Goal: Task Accomplishment & Management: Manage account settings

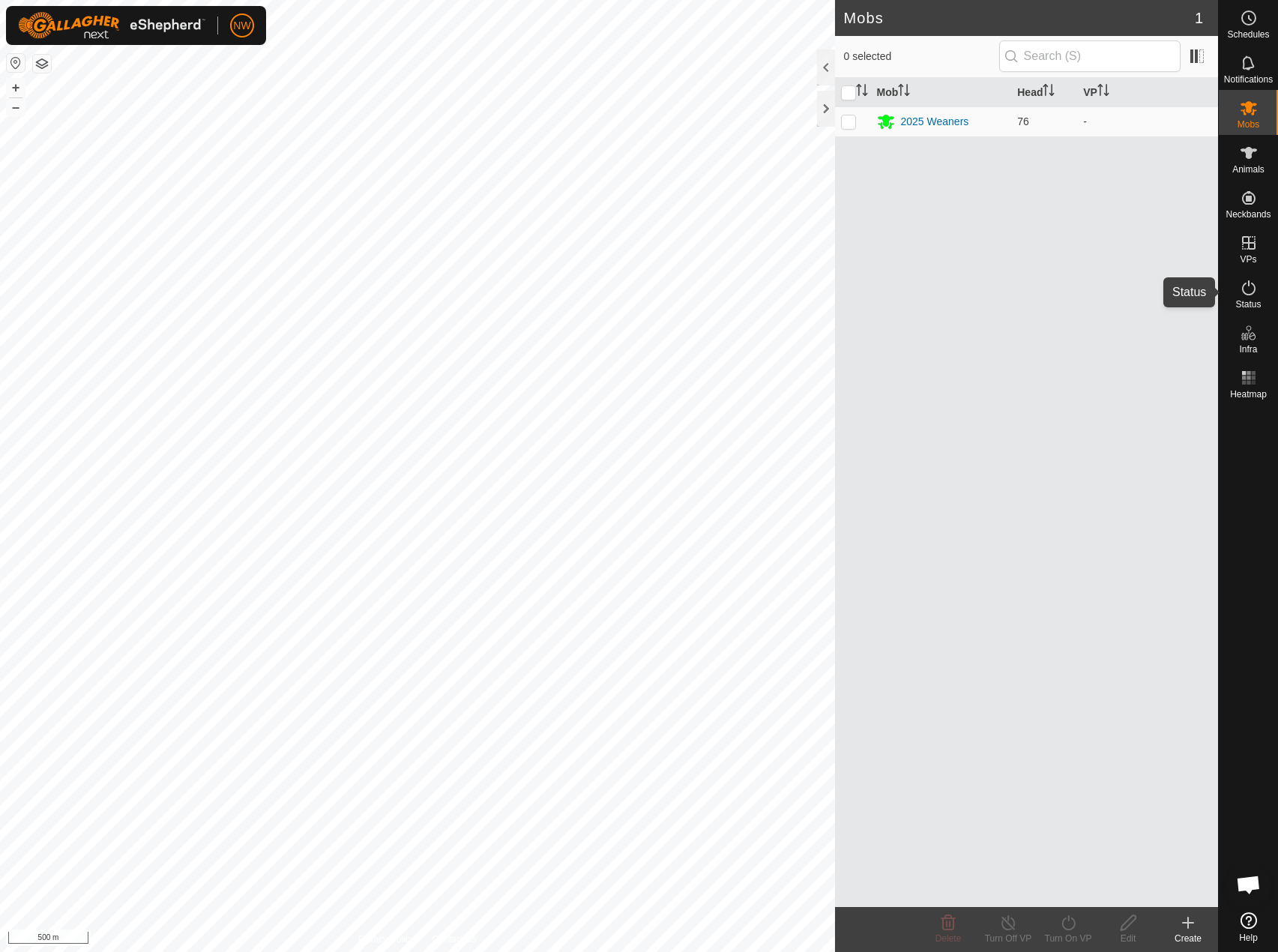
click at [1248, 294] on icon at bounding box center [1249, 288] width 18 height 18
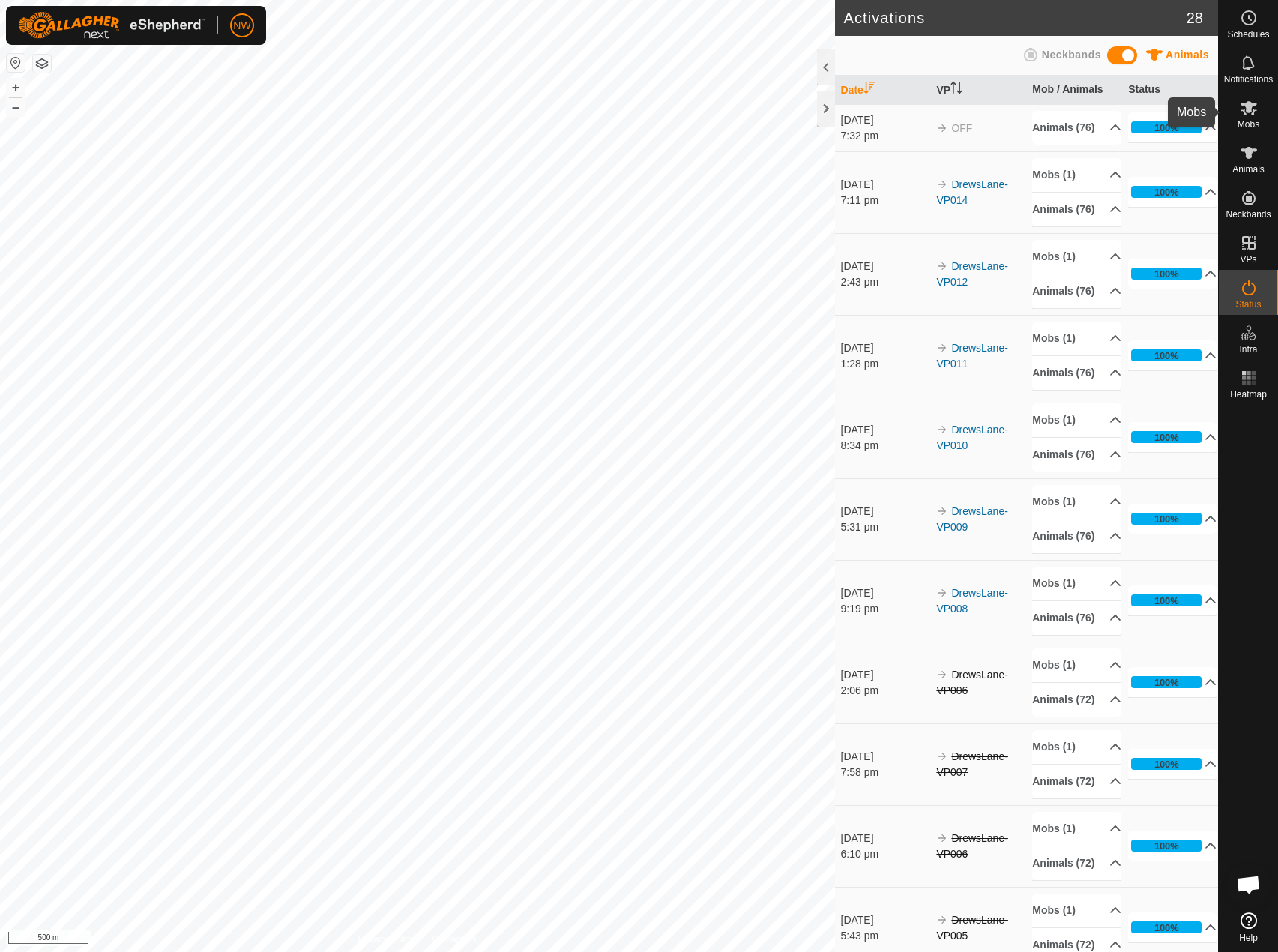
click at [1244, 108] on icon at bounding box center [1249, 108] width 18 height 18
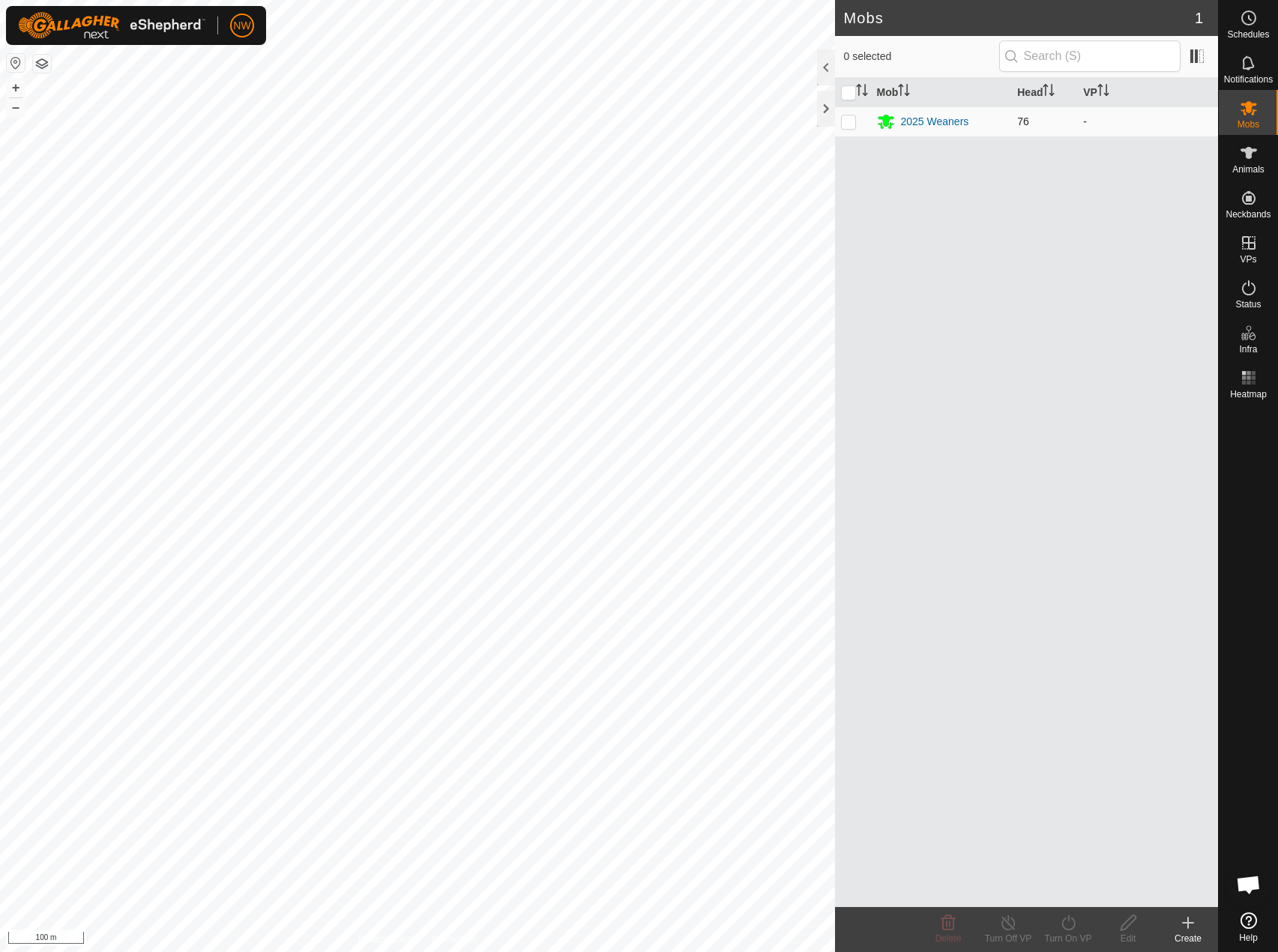
click at [853, 121] on p-checkbox at bounding box center [848, 121] width 15 height 12
checkbox input "true"
click at [1066, 926] on icon at bounding box center [1068, 923] width 19 height 18
click at [1066, 896] on link "Now" at bounding box center [1114, 889] width 149 height 30
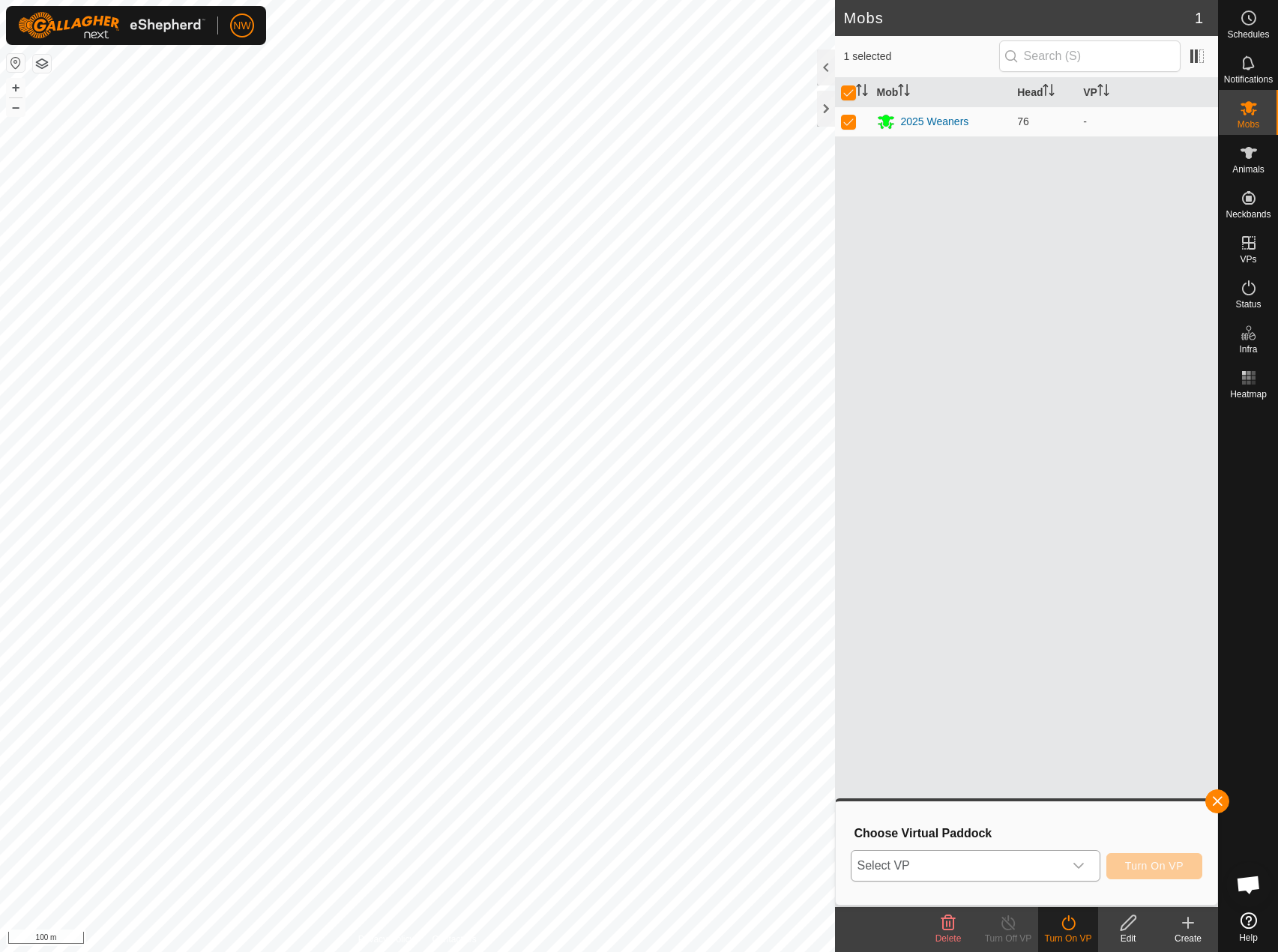
click at [1040, 869] on span "Select VP" at bounding box center [958, 865] width 212 height 30
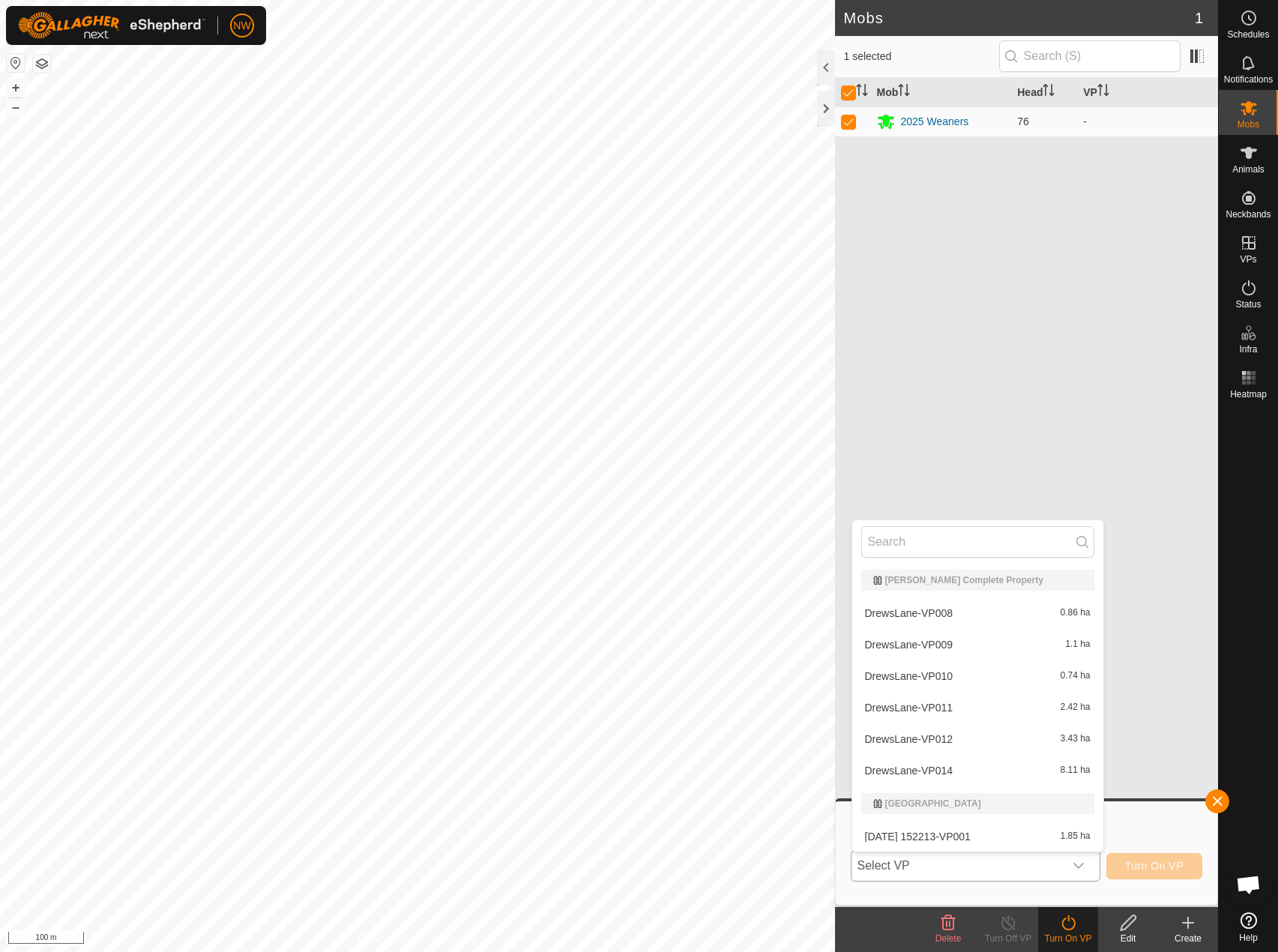
click at [997, 776] on li "DrewsLane-VP014 8.11 ha" at bounding box center [978, 771] width 252 height 30
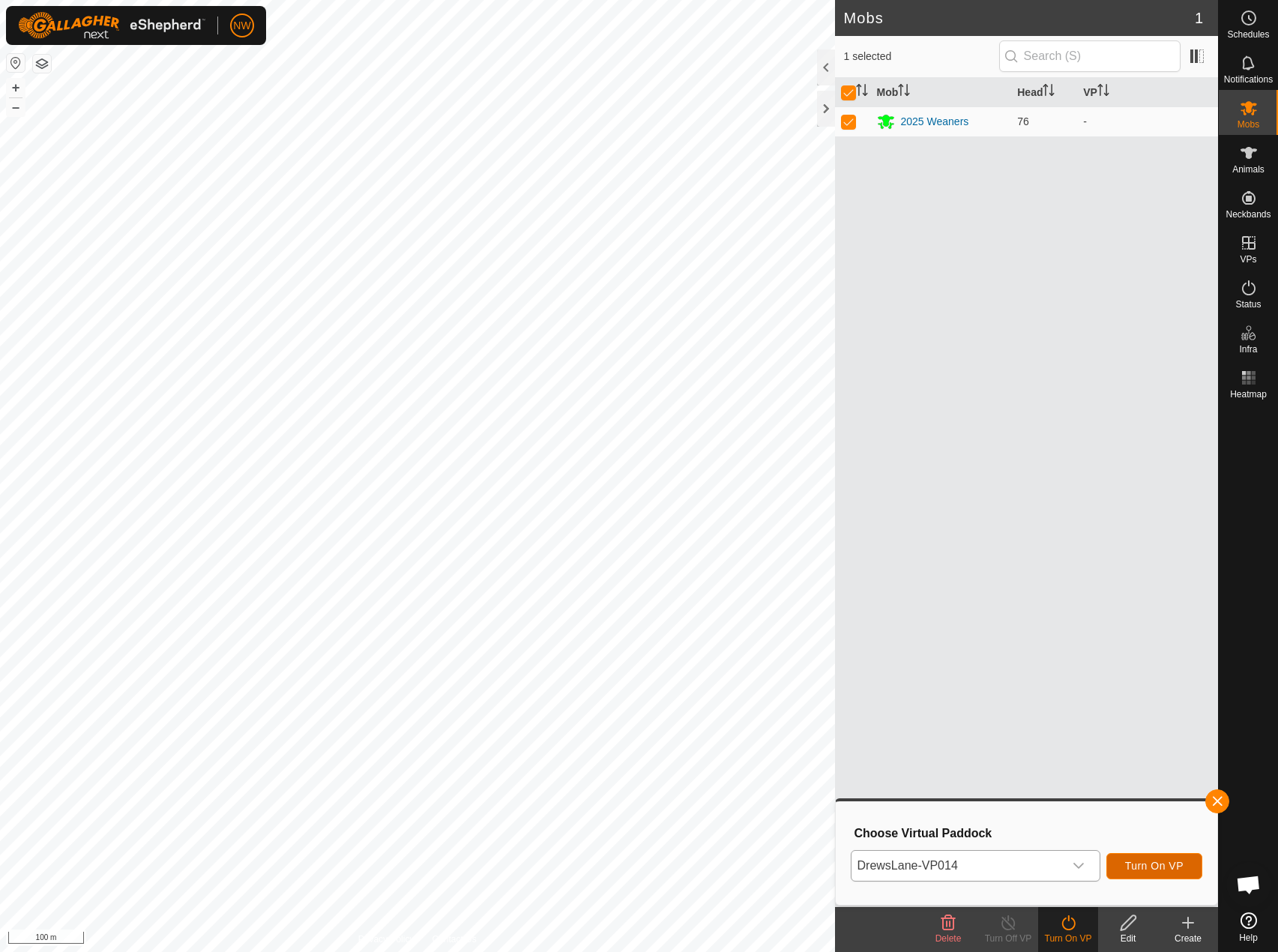
click at [1167, 863] on span "Turn On VP" at bounding box center [1155, 865] width 59 height 12
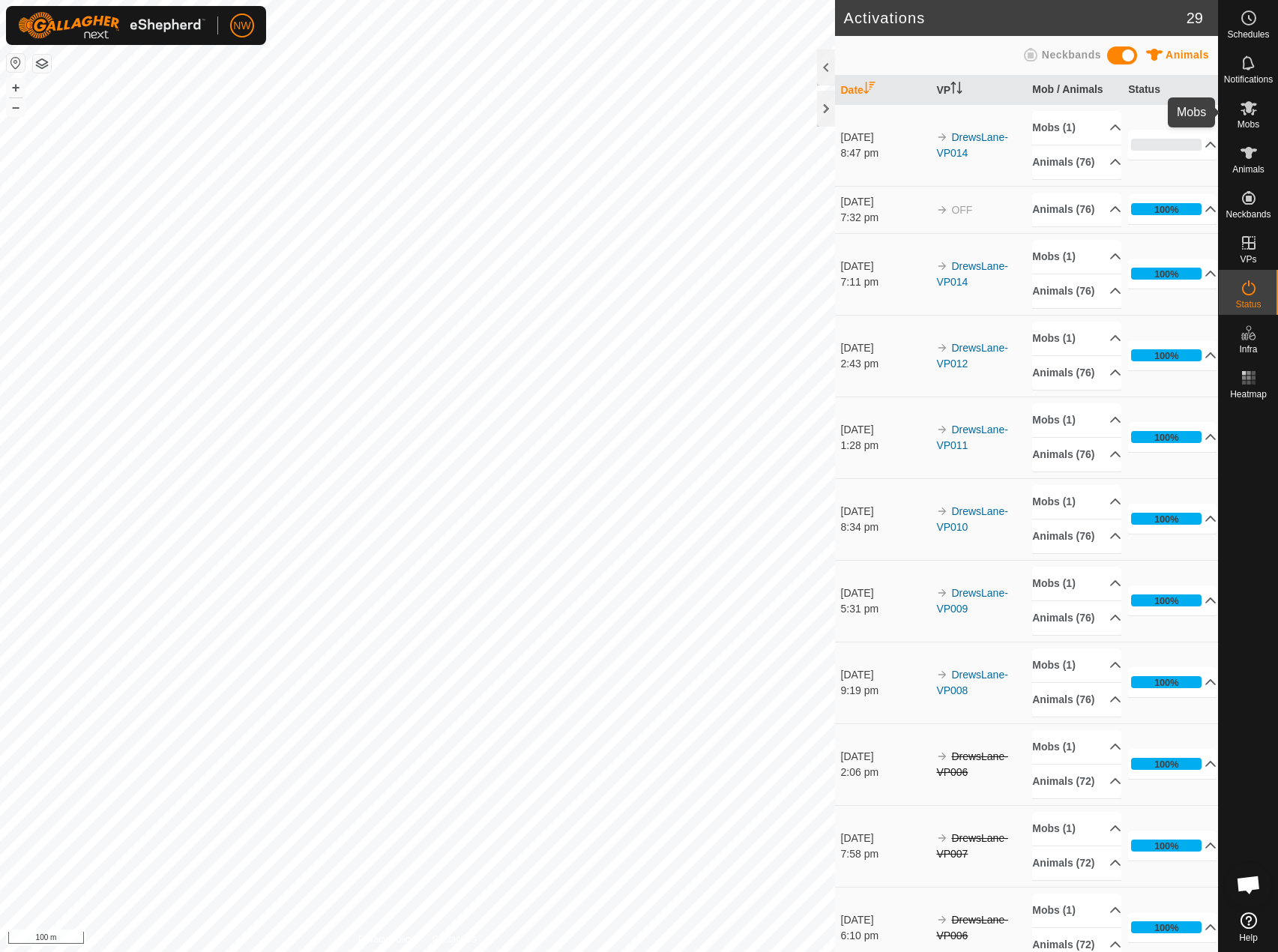
click at [1249, 105] on icon at bounding box center [1249, 108] width 16 height 14
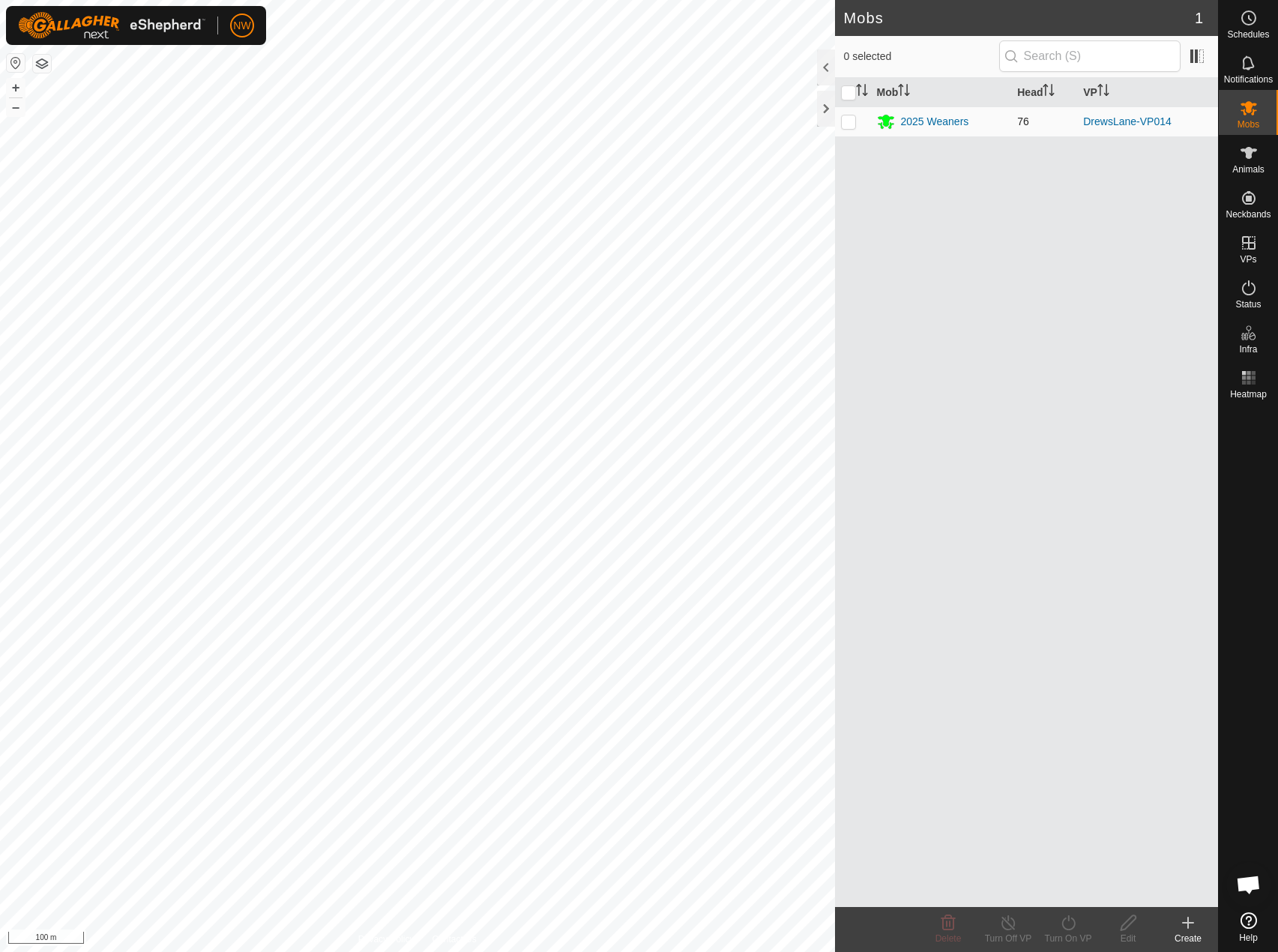
click at [848, 119] on p-checkbox at bounding box center [848, 121] width 15 height 12
checkbox input "true"
click at [1014, 924] on icon at bounding box center [1009, 923] width 14 height 15
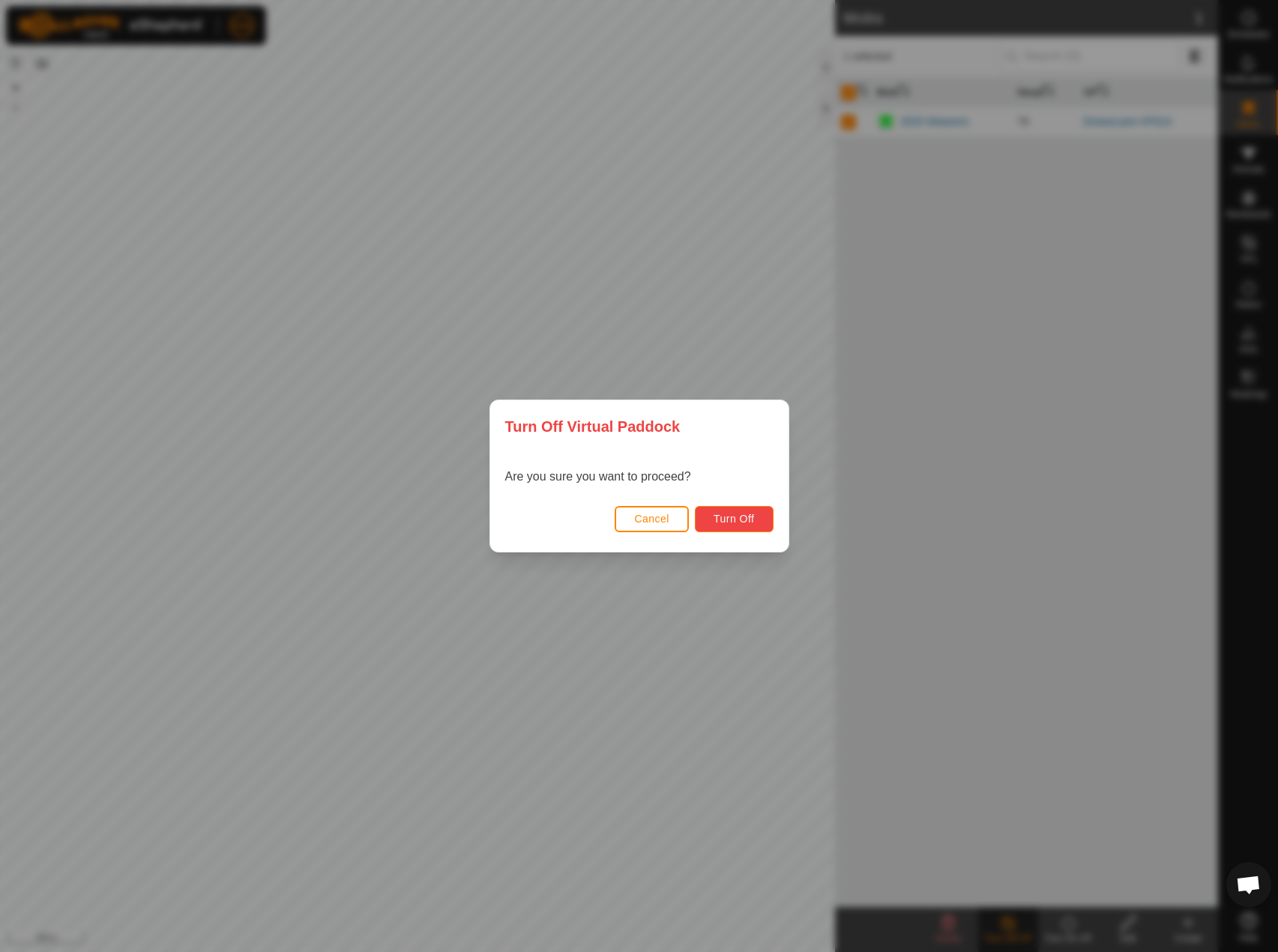
click at [717, 518] on span "Turn Off" at bounding box center [734, 518] width 41 height 12
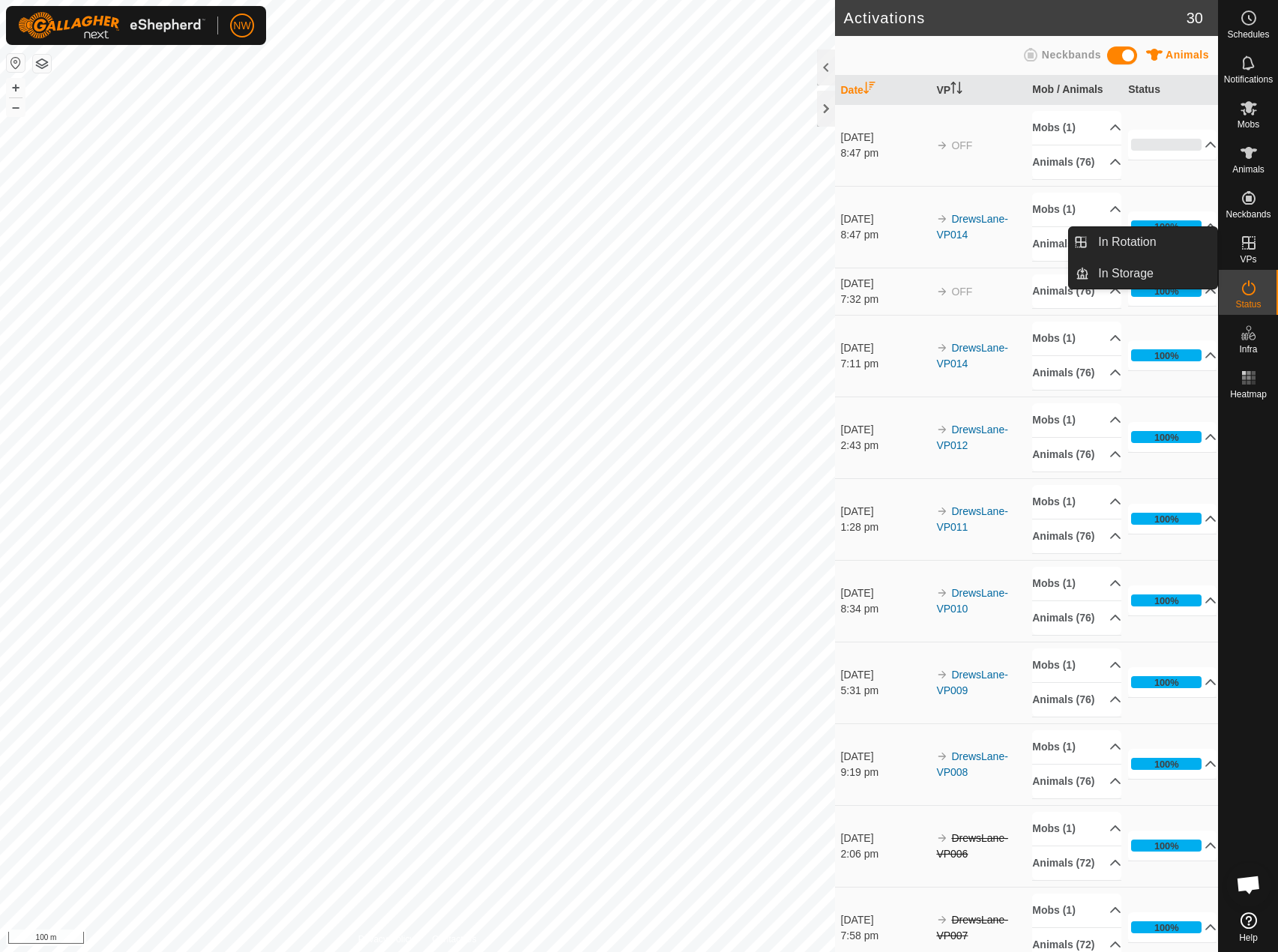
click at [1249, 243] on icon at bounding box center [1249, 242] width 14 height 14
click at [1128, 242] on link "In Rotation" at bounding box center [1153, 242] width 128 height 30
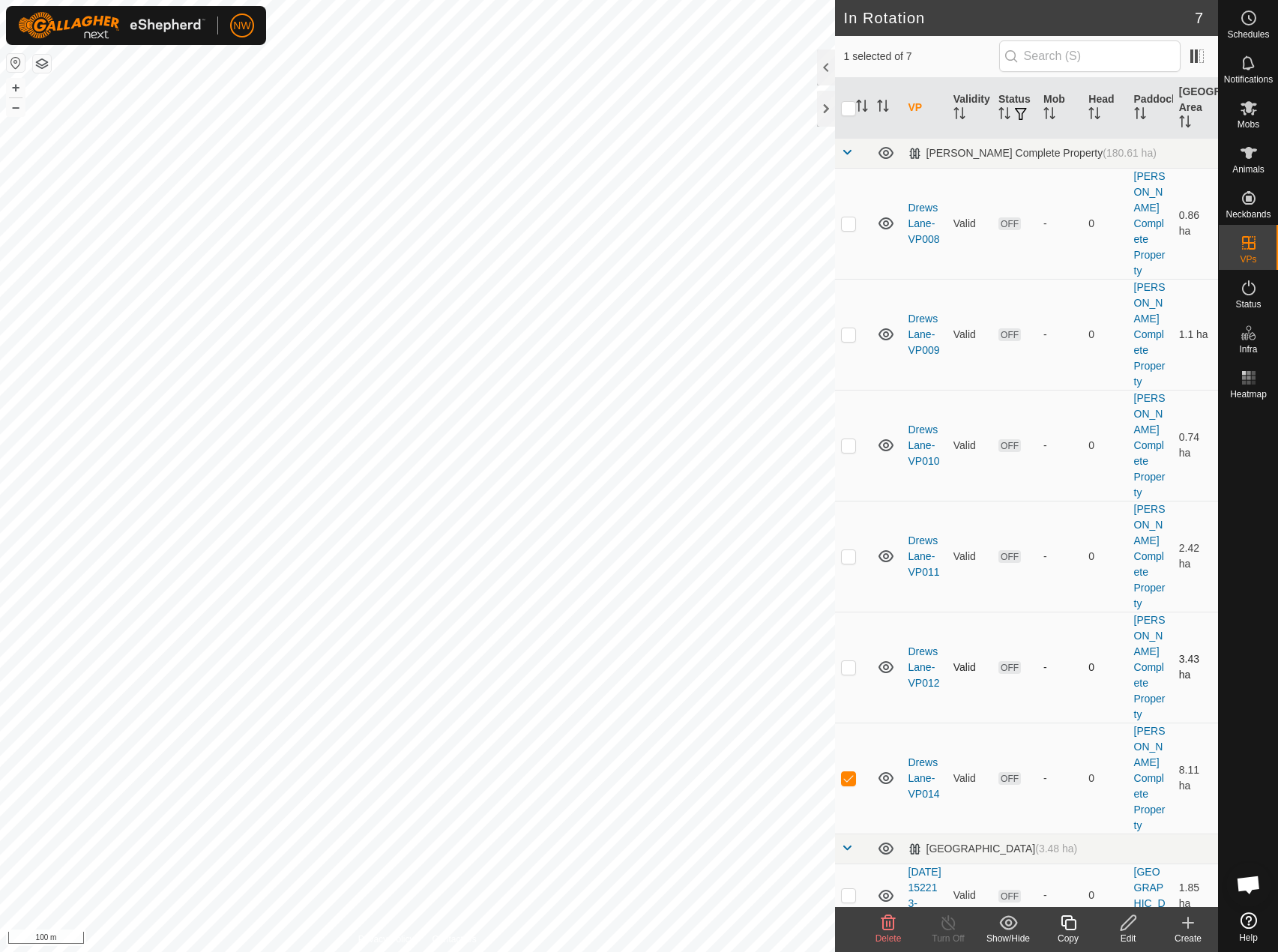
click at [854, 661] on p-checkbox at bounding box center [848, 667] width 15 height 12
checkbox input "true"
click at [1258, 112] on icon at bounding box center [1249, 108] width 18 height 18
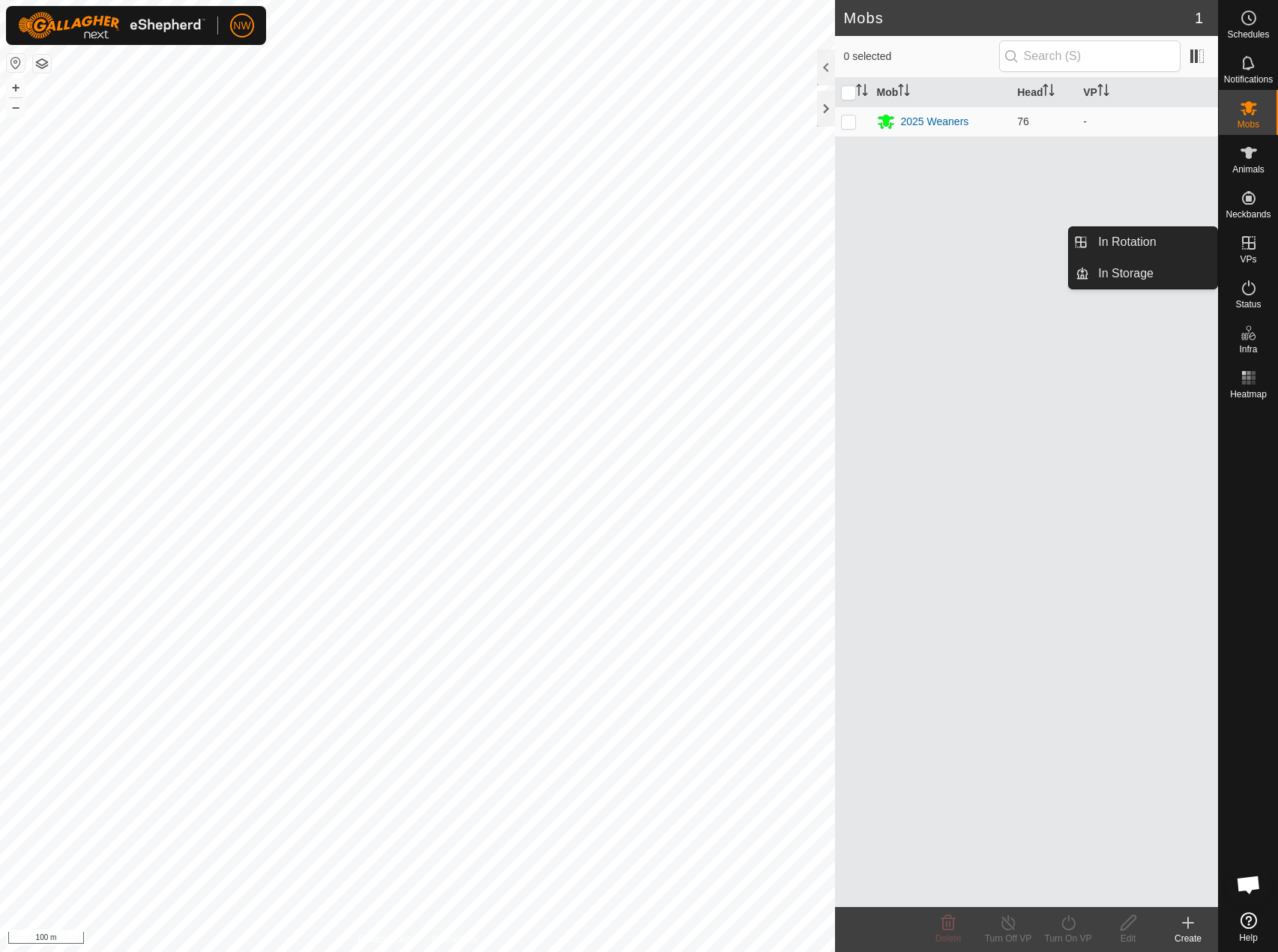
click at [1245, 242] on icon at bounding box center [1249, 242] width 14 height 14
click at [1124, 242] on link "In Rotation" at bounding box center [1153, 242] width 128 height 30
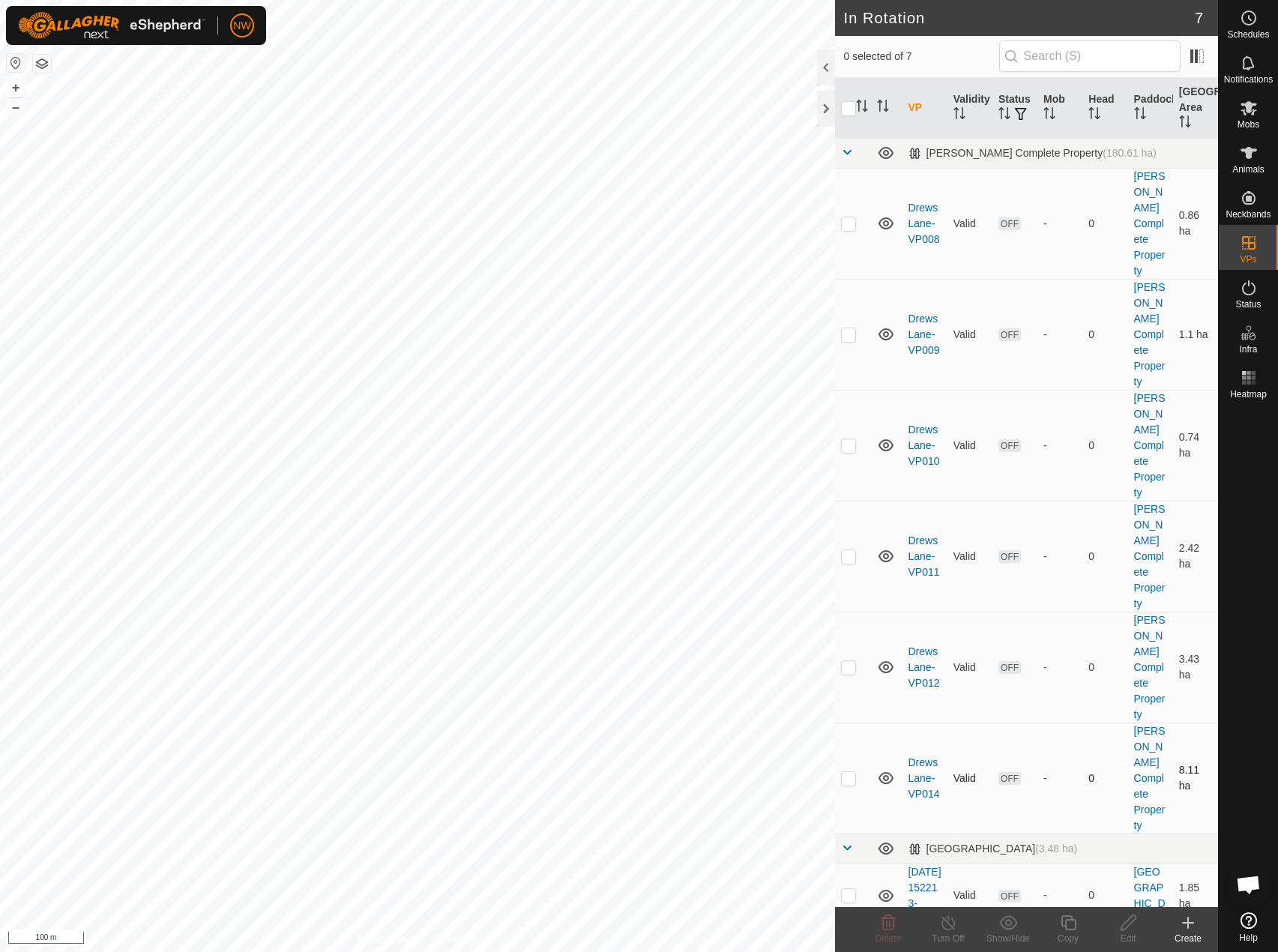
click at [848, 772] on p-checkbox at bounding box center [848, 778] width 15 height 12
checkbox input "true"
click at [1120, 923] on icon at bounding box center [1129, 923] width 19 height 18
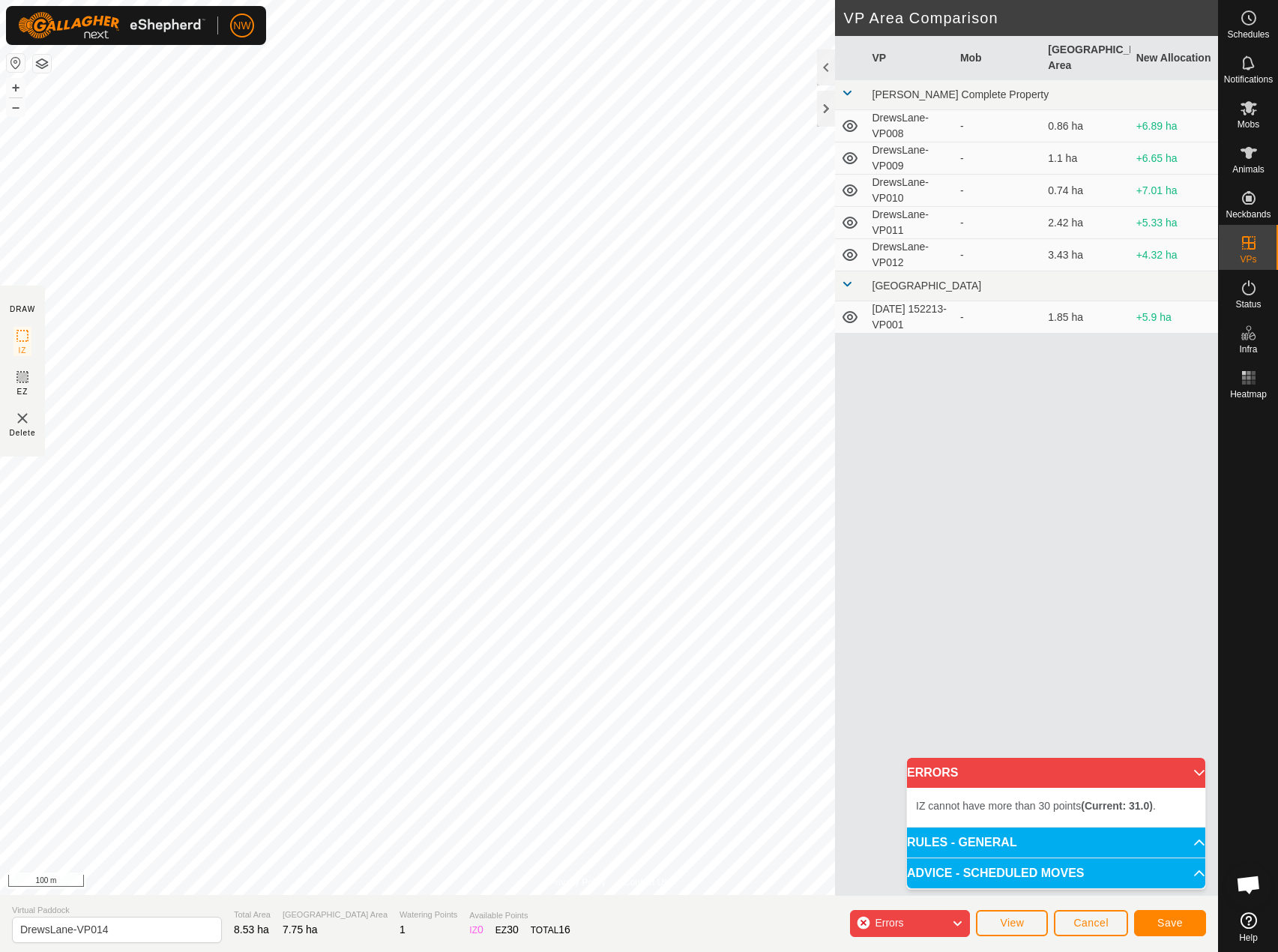
click at [1190, 772] on p-accordion-header "ERRORS" at bounding box center [1056, 772] width 298 height 30
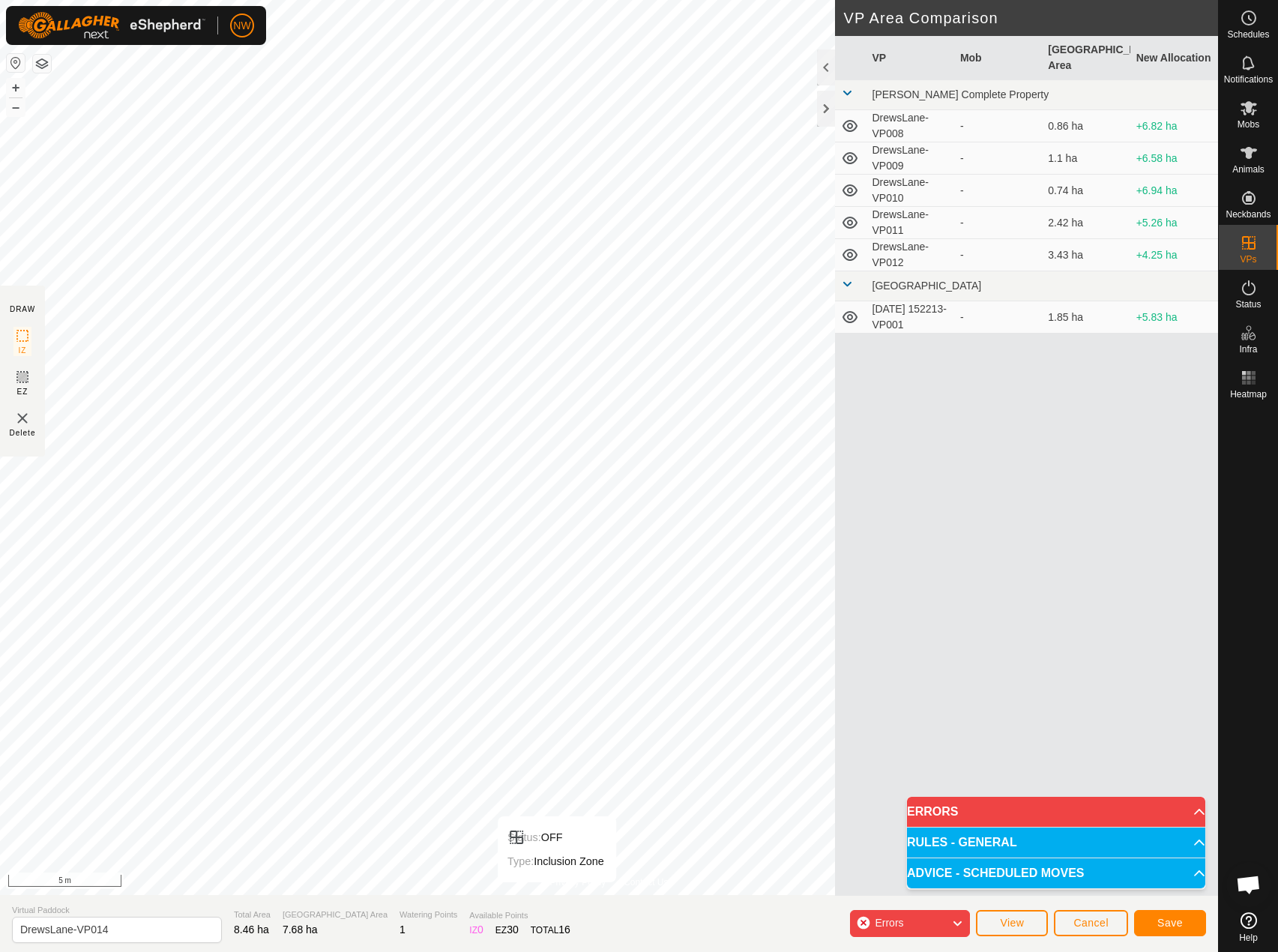
click at [564, 903] on div "Privacy Policy Contact Us Status: OFF Type: Inclusion Zone + – ⇧ i 5 m DRAW IZ …" at bounding box center [609, 476] width 1218 height 952
click at [1186, 811] on p-accordion-header "ERRORS" at bounding box center [1056, 812] width 298 height 30
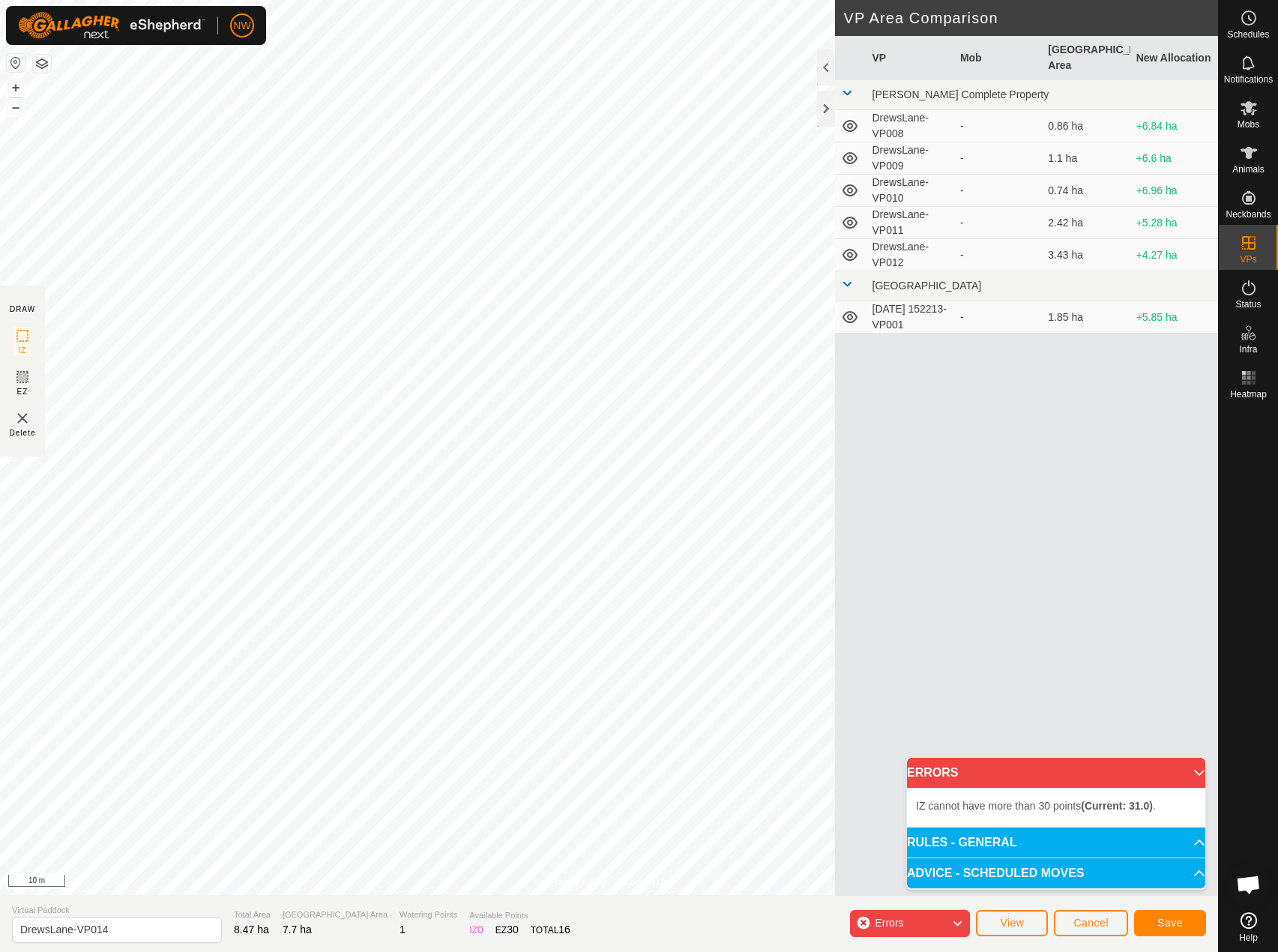
click at [917, 804] on span "IZ cannot have more than 30 points (Current: 31.0) ." at bounding box center [1036, 806] width 240 height 12
click at [948, 923] on div "Errors" at bounding box center [910, 923] width 120 height 27
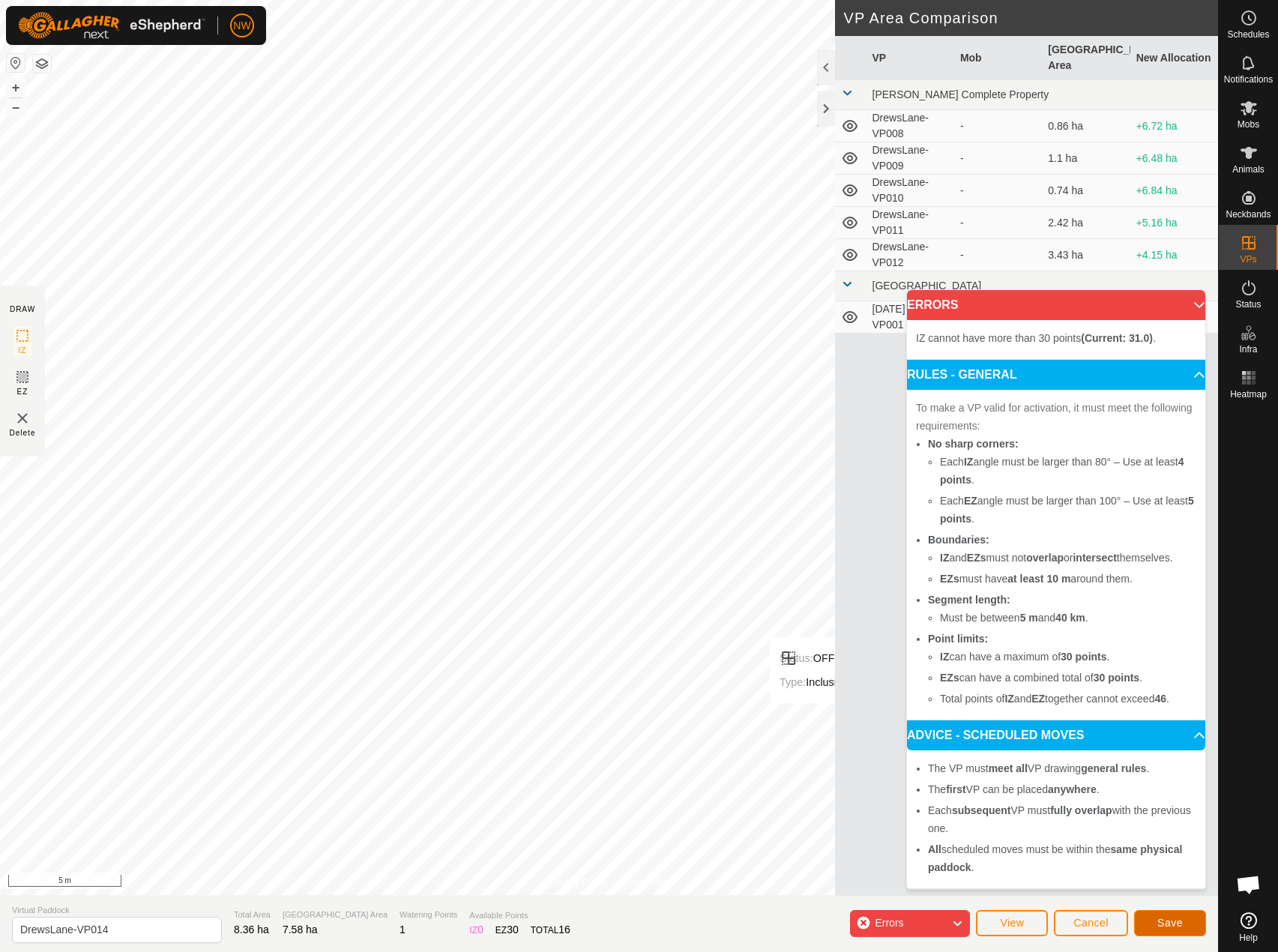
click at [1169, 920] on span "Save" at bounding box center [1170, 923] width 25 height 12
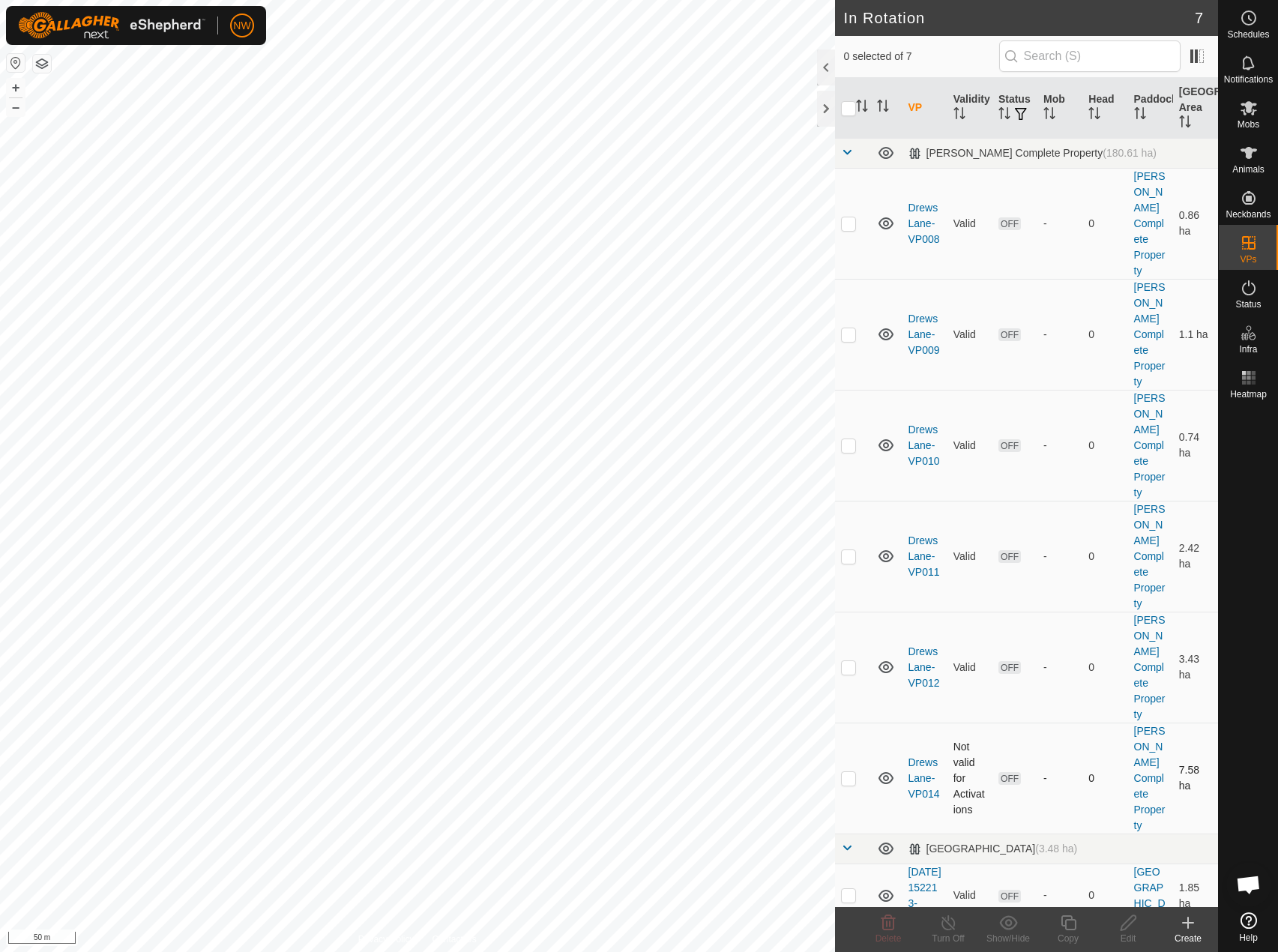
click at [848, 772] on p-checkbox at bounding box center [848, 778] width 15 height 12
click at [850, 772] on p-checkbox at bounding box center [848, 778] width 15 height 12
click at [884, 927] on icon at bounding box center [888, 923] width 14 height 15
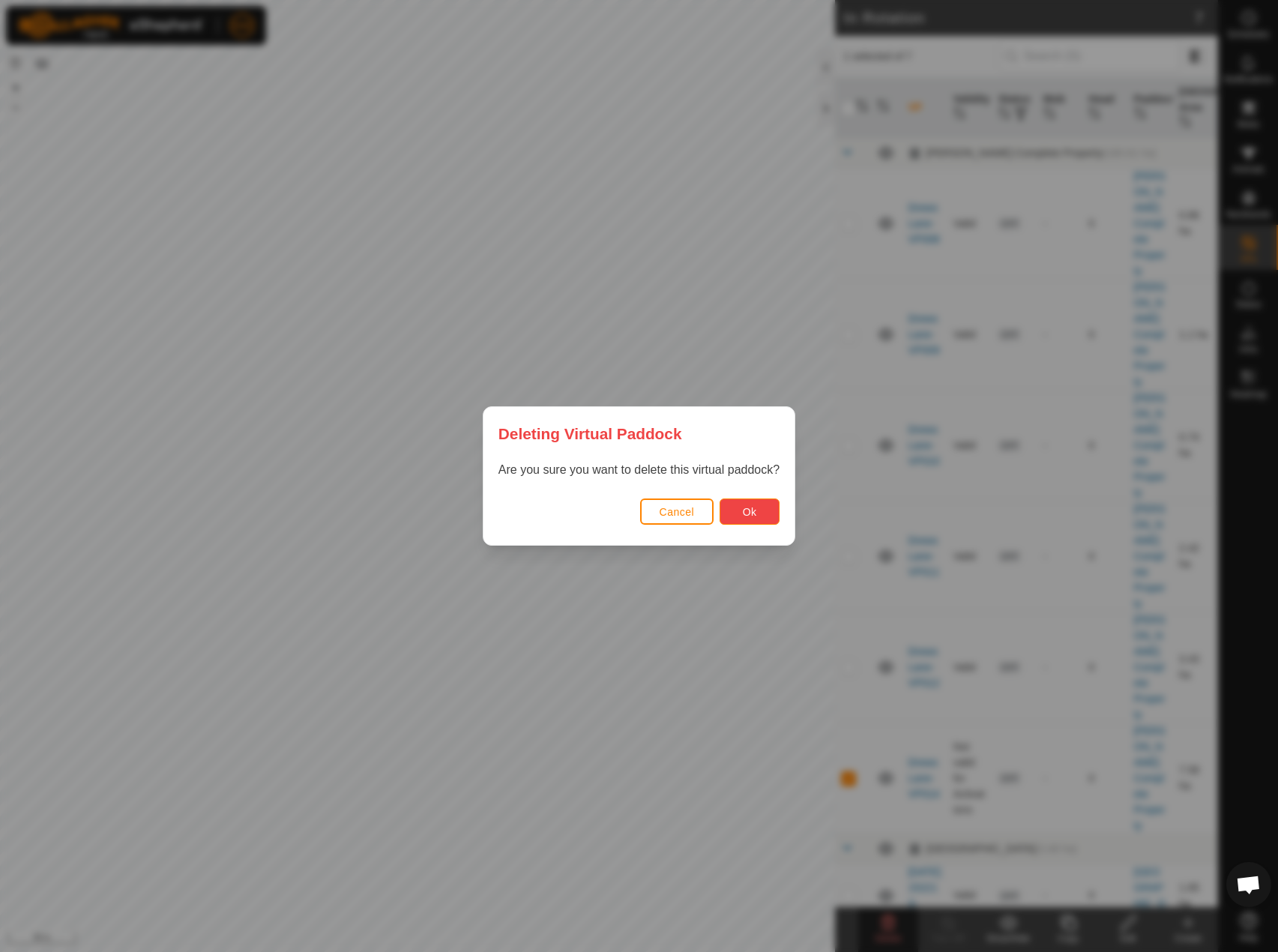
click at [757, 505] on button "Ok" at bounding box center [749, 512] width 60 height 26
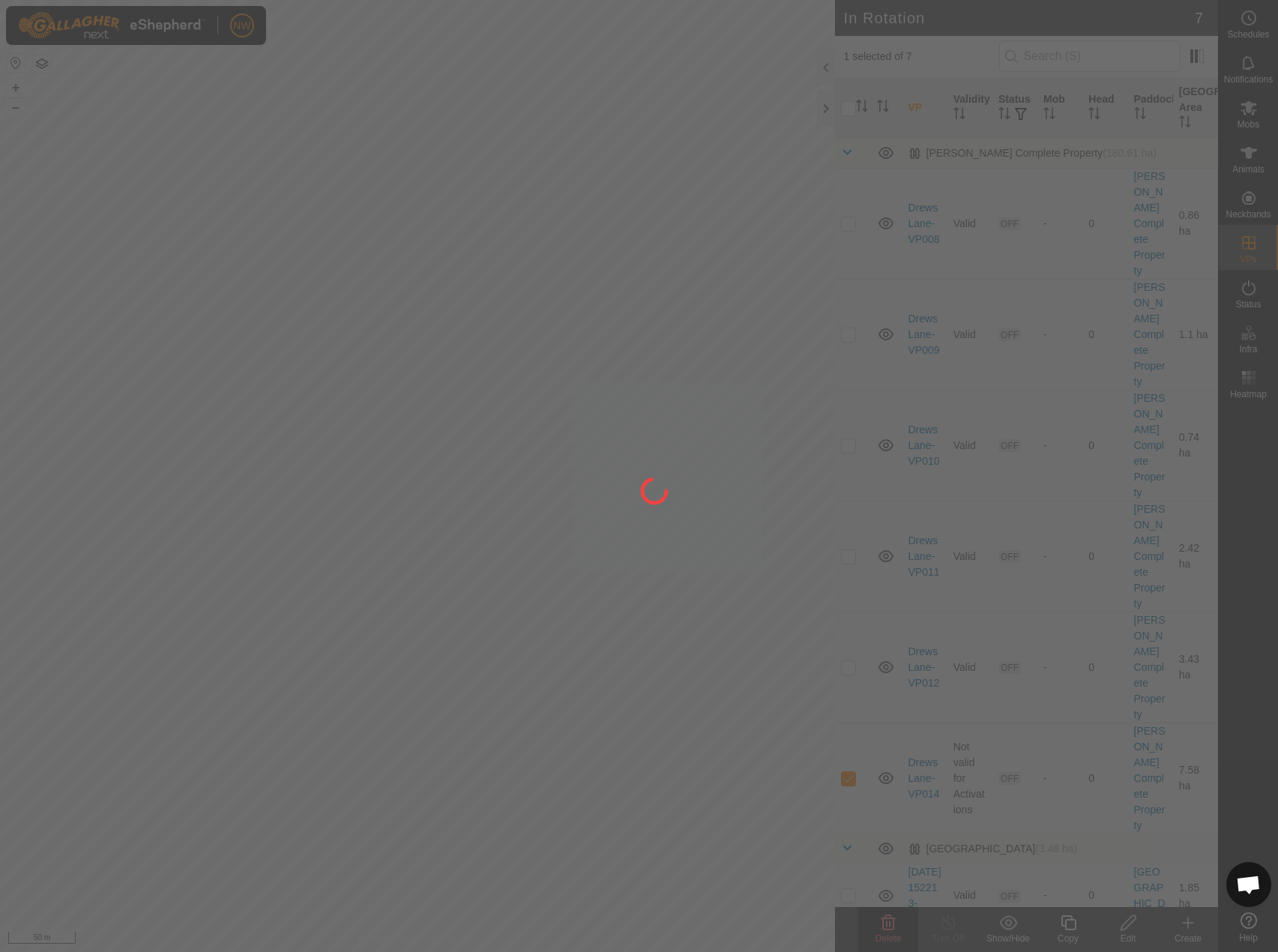
checkbox input "false"
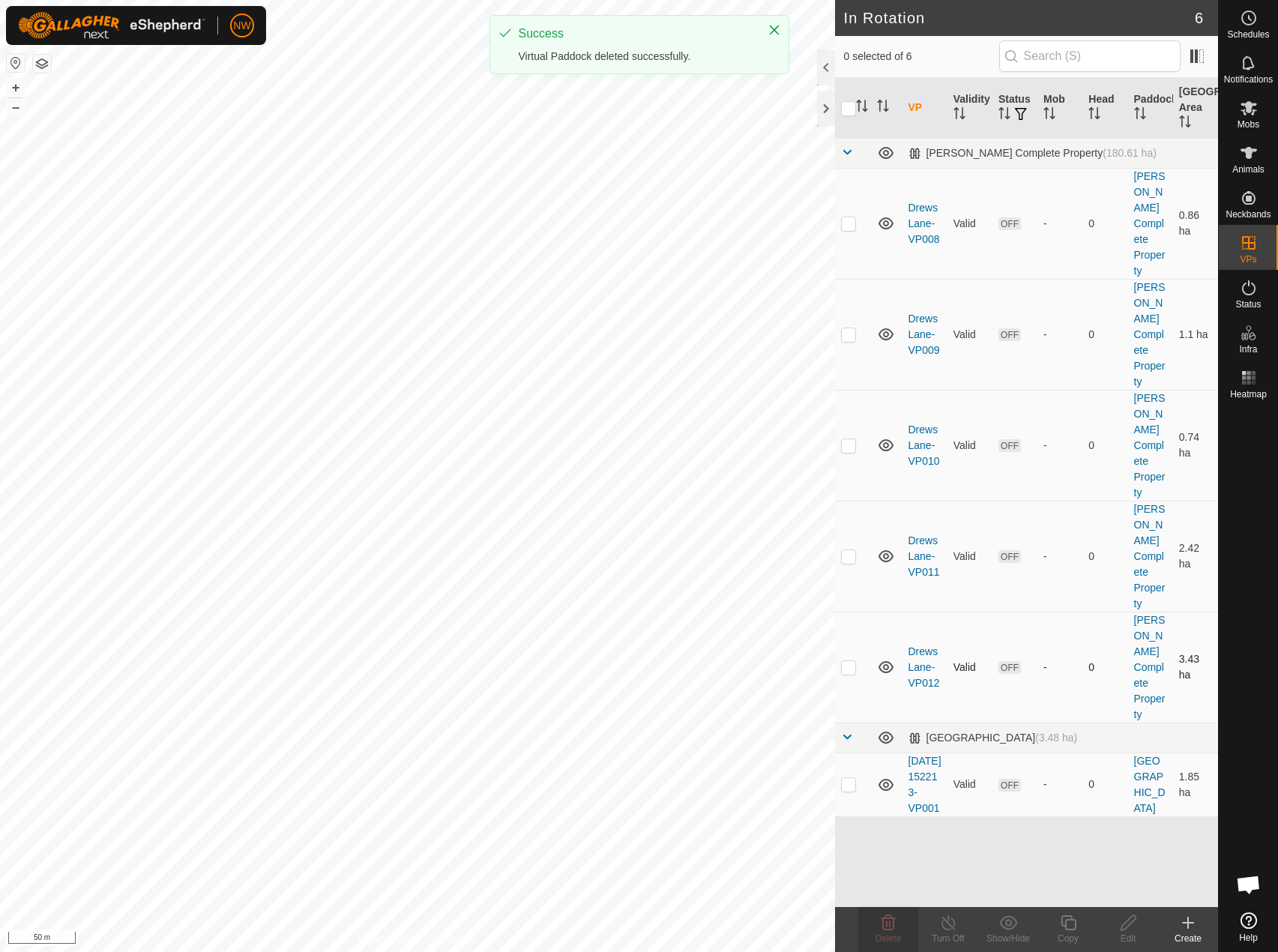
click at [848, 661] on p-checkbox at bounding box center [848, 667] width 15 height 12
checkbox input "true"
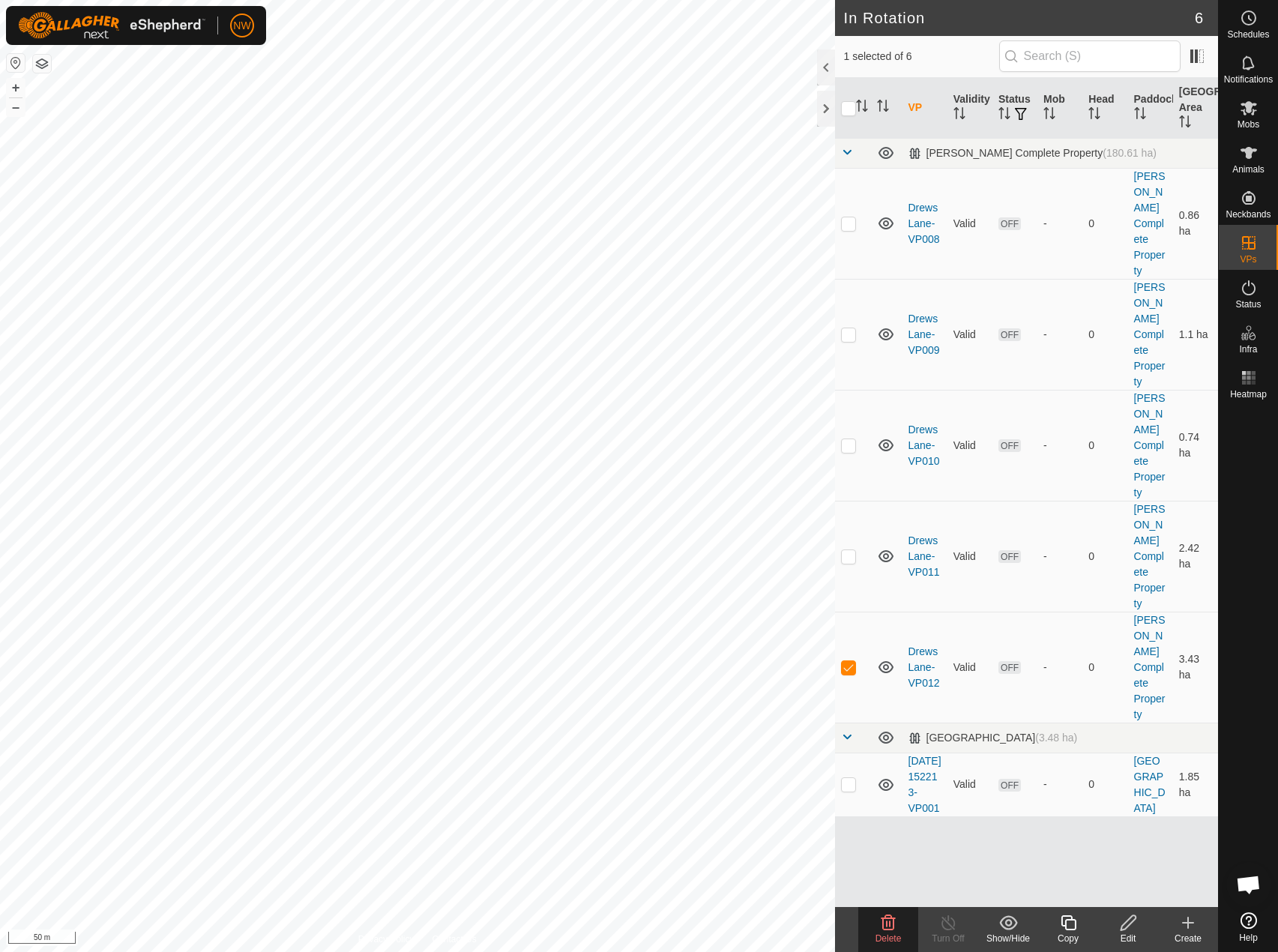
click at [1073, 928] on icon at bounding box center [1068, 923] width 19 height 18
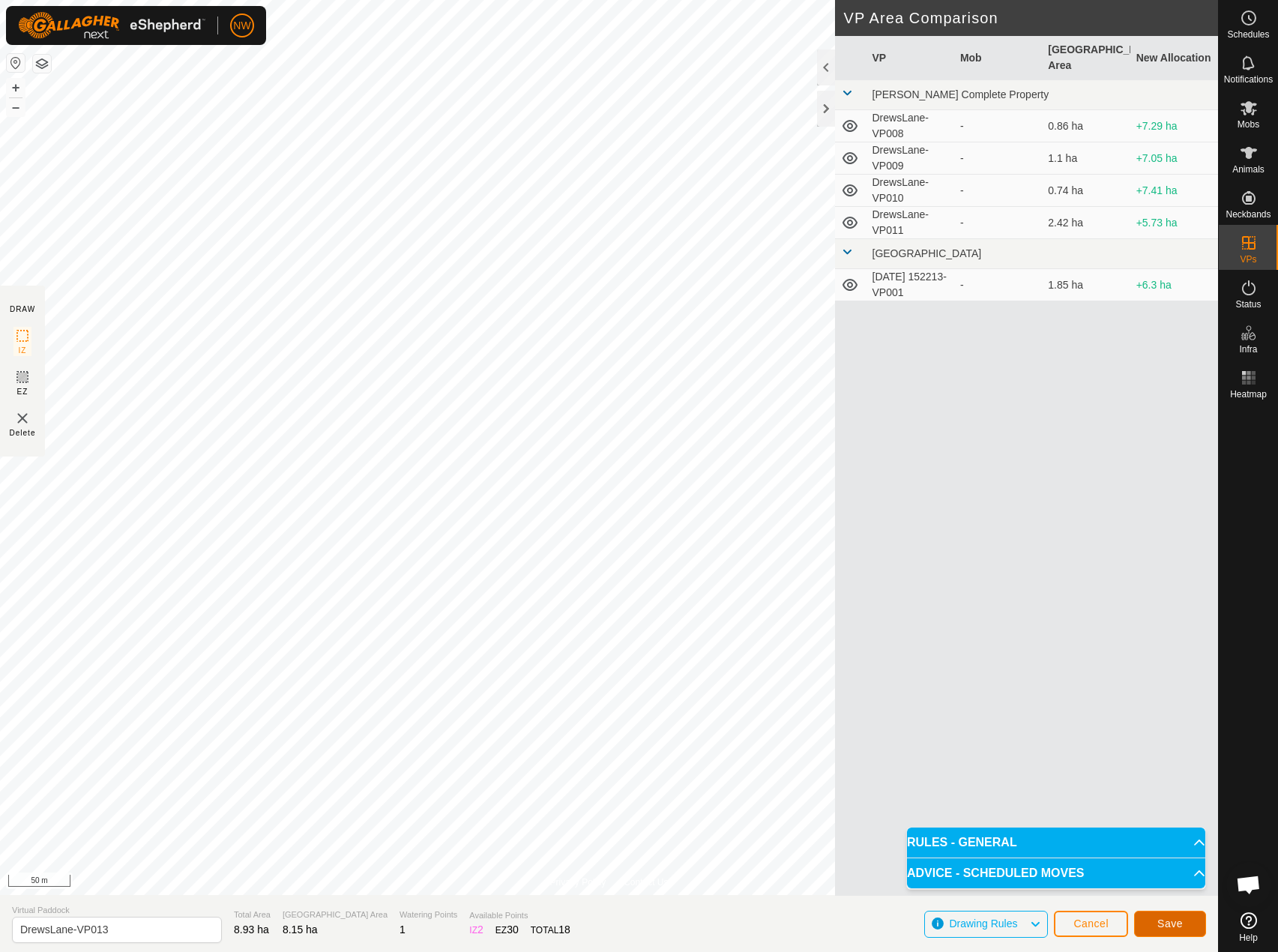
click at [1170, 926] on span "Save" at bounding box center [1170, 923] width 25 height 12
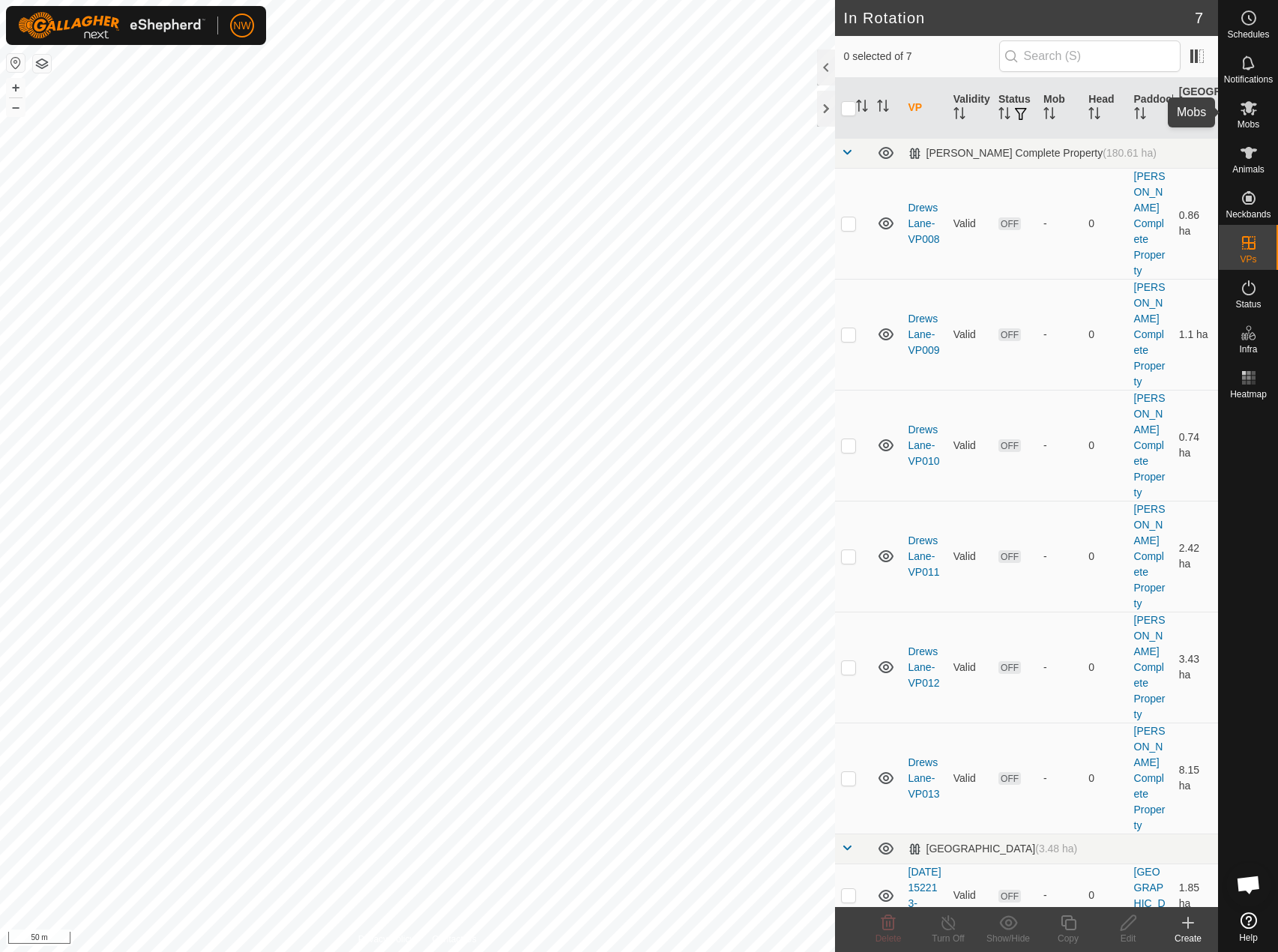
drag, startPoint x: 1247, startPoint y: 109, endPoint x: 1236, endPoint y: 116, distance: 13.0
click at [1247, 109] on icon at bounding box center [1249, 108] width 16 height 14
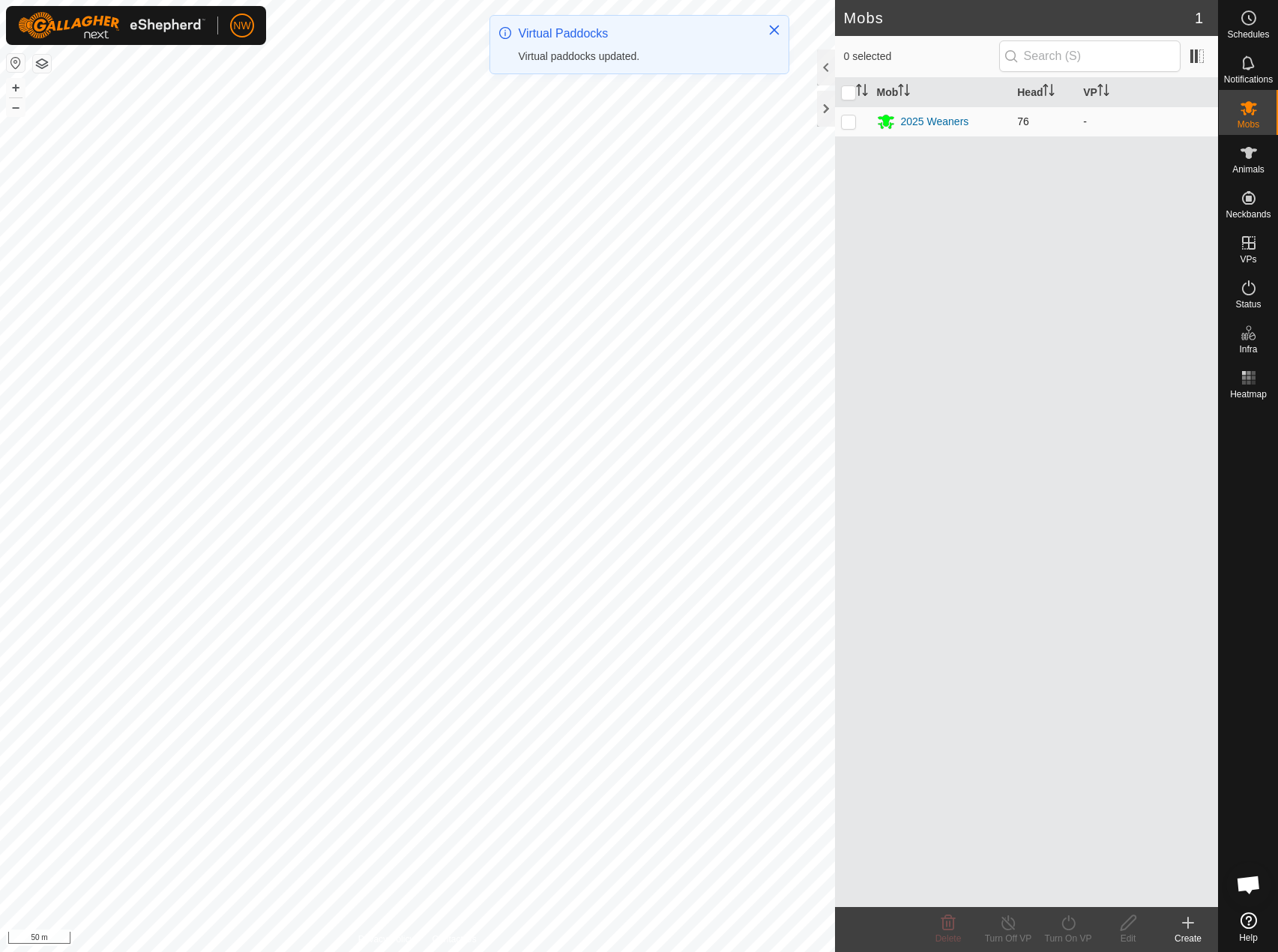
click at [851, 122] on p-checkbox at bounding box center [848, 121] width 15 height 12
checkbox input "true"
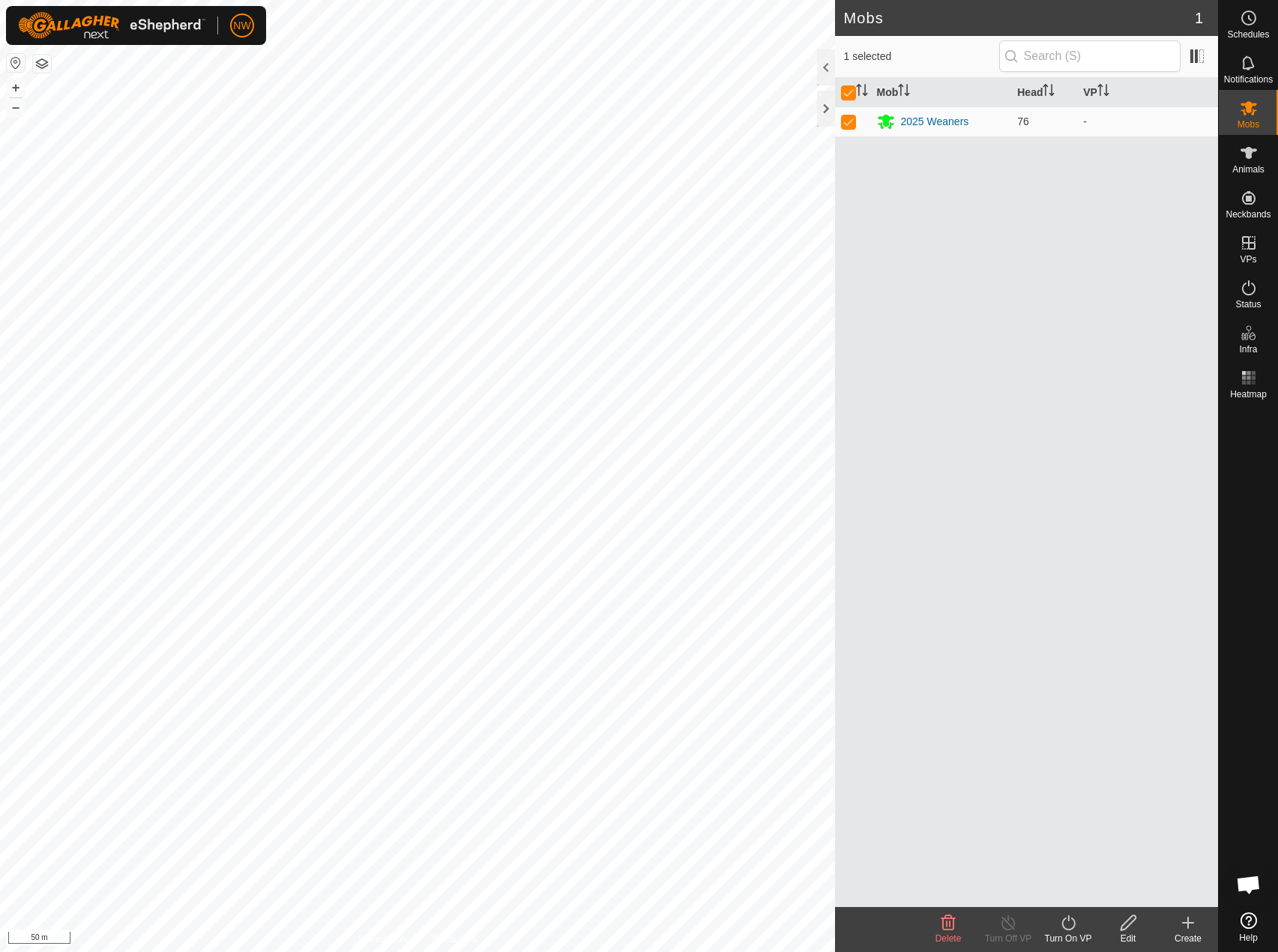
click at [1071, 930] on icon at bounding box center [1068, 923] width 14 height 15
click at [1062, 893] on link "Now" at bounding box center [1114, 889] width 149 height 30
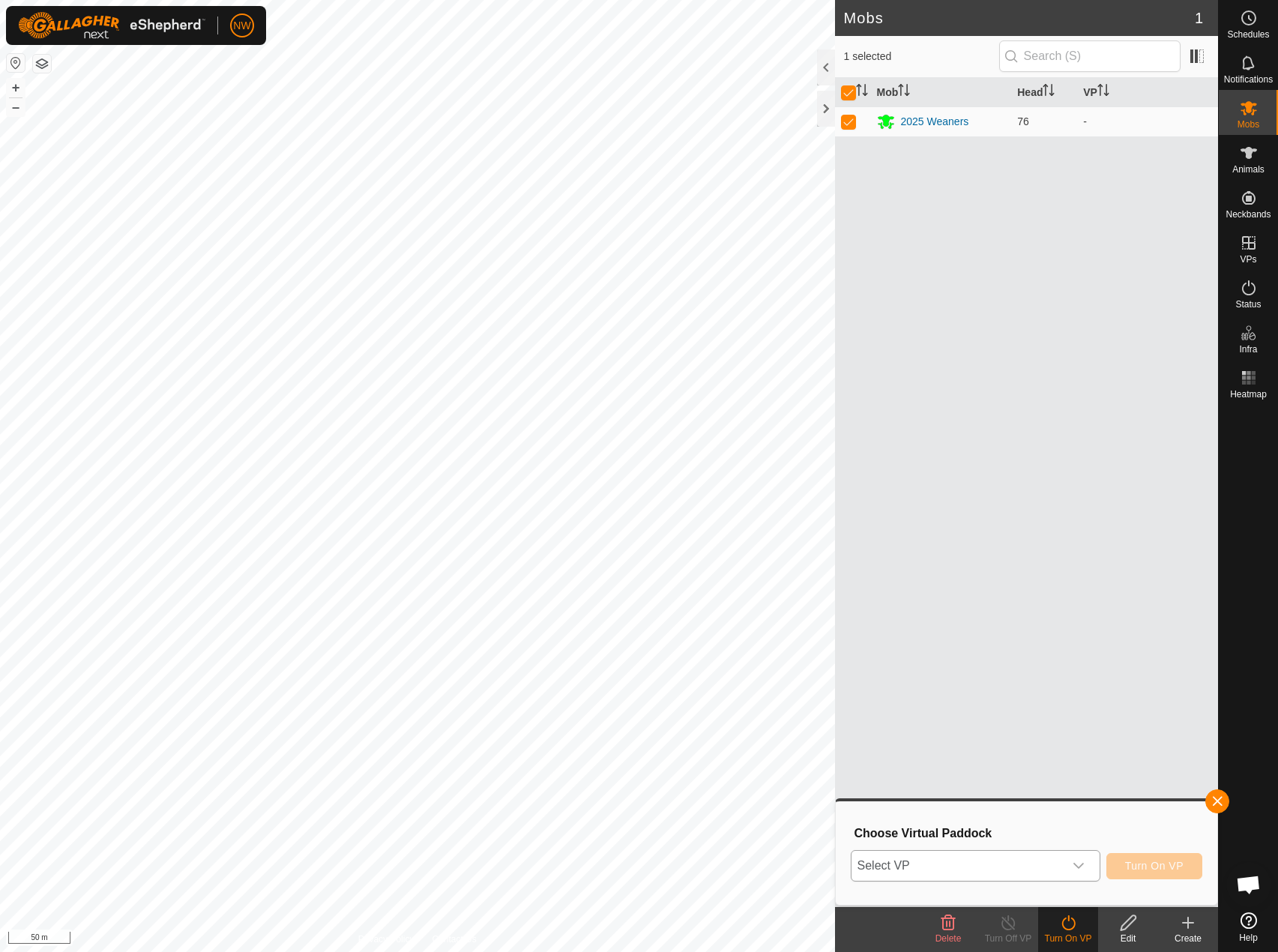
click at [1084, 864] on icon "dropdown trigger" at bounding box center [1079, 865] width 12 height 12
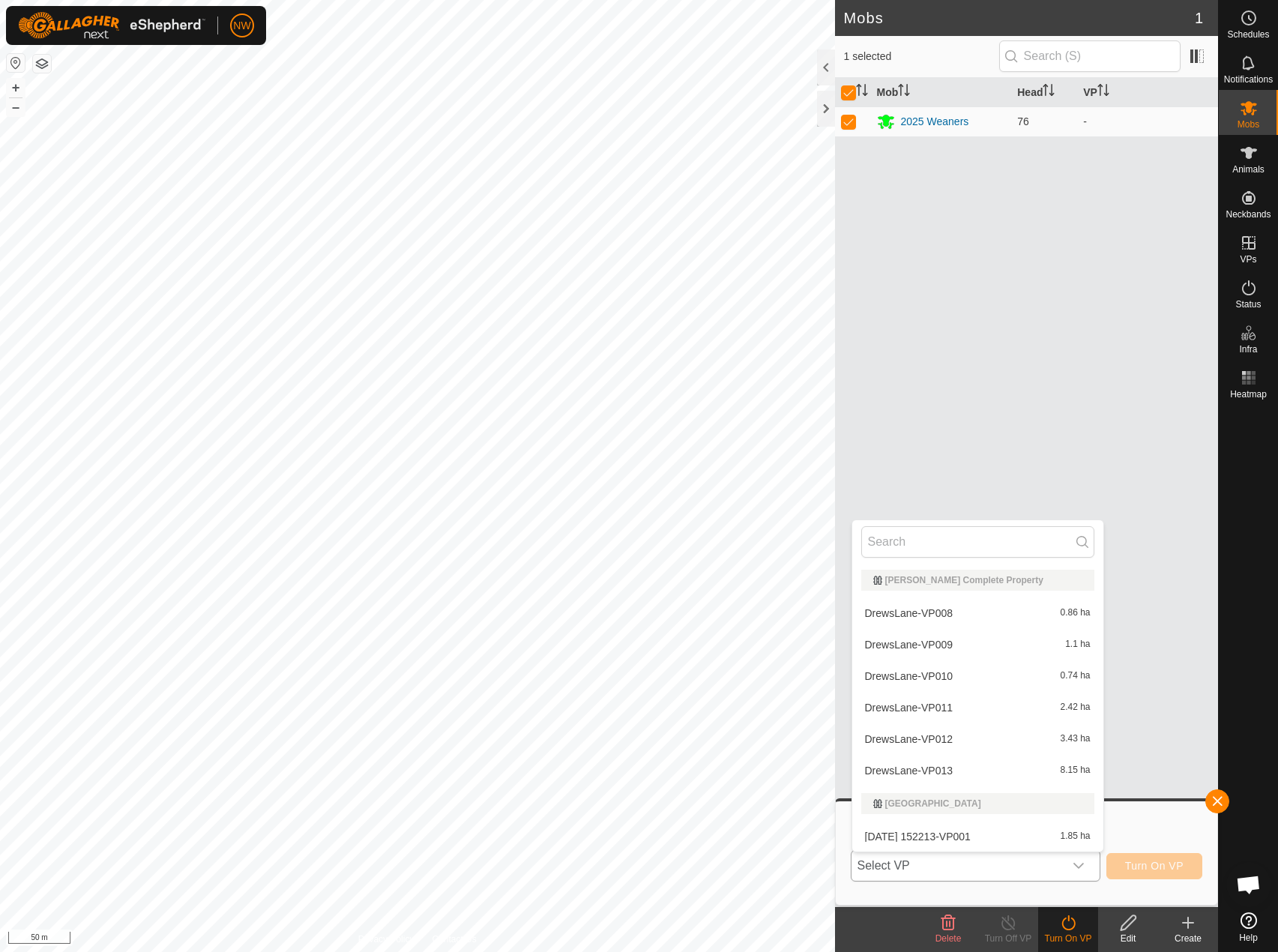
click at [938, 767] on li "DrewsLane-VP013 8.15 ha" at bounding box center [978, 771] width 252 height 30
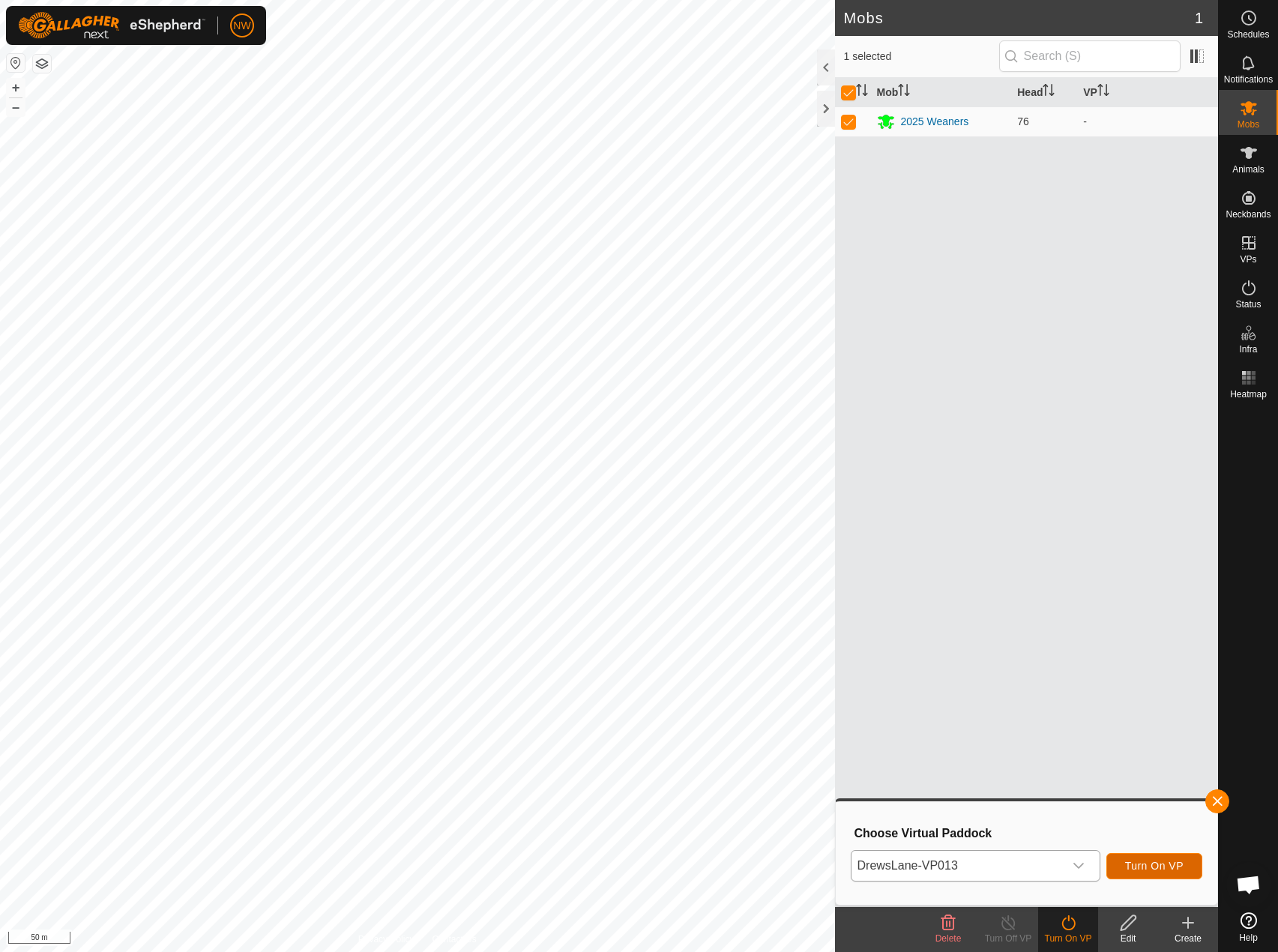
click at [1161, 865] on span "Turn On VP" at bounding box center [1155, 865] width 59 height 12
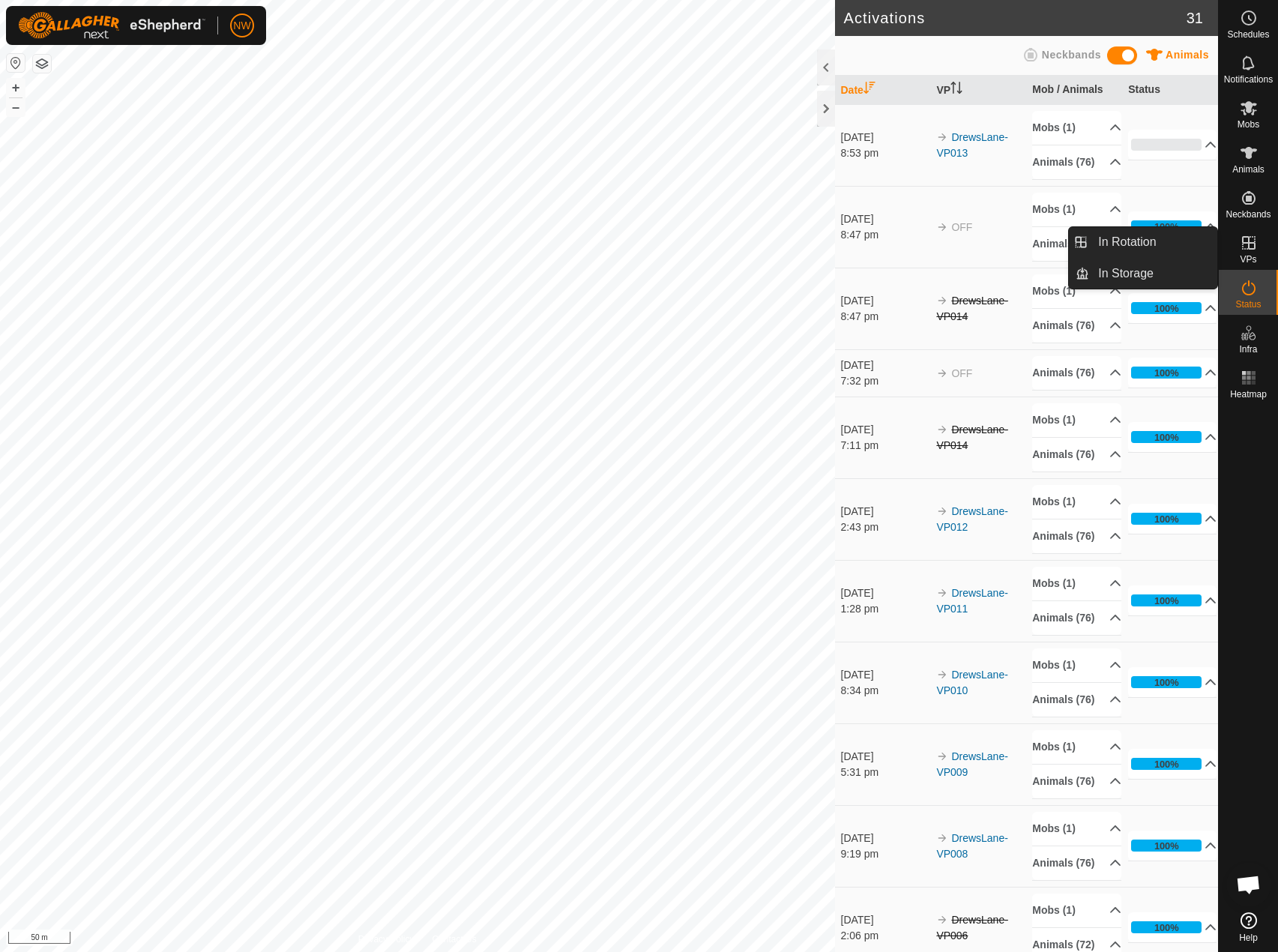
click at [1250, 251] on icon at bounding box center [1249, 242] width 18 height 18
click at [1249, 241] on icon at bounding box center [1249, 242] width 14 height 14
click at [1248, 293] on icon at bounding box center [1249, 288] width 18 height 18
click at [1241, 288] on icon at bounding box center [1249, 288] width 18 height 18
click at [1246, 288] on icon at bounding box center [1249, 288] width 18 height 18
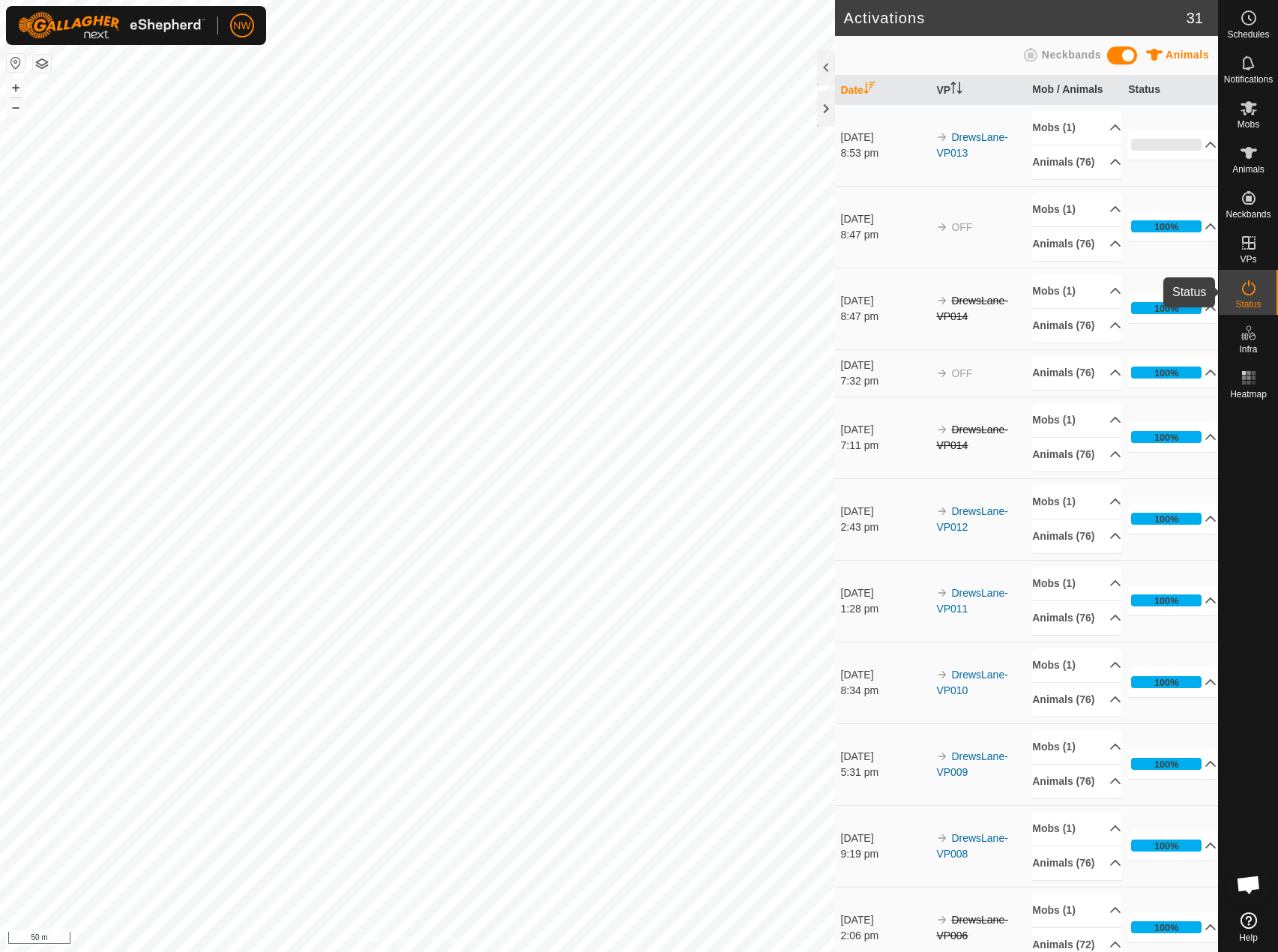
click at [1248, 290] on icon at bounding box center [1249, 288] width 18 height 18
click at [1251, 114] on icon at bounding box center [1249, 108] width 18 height 18
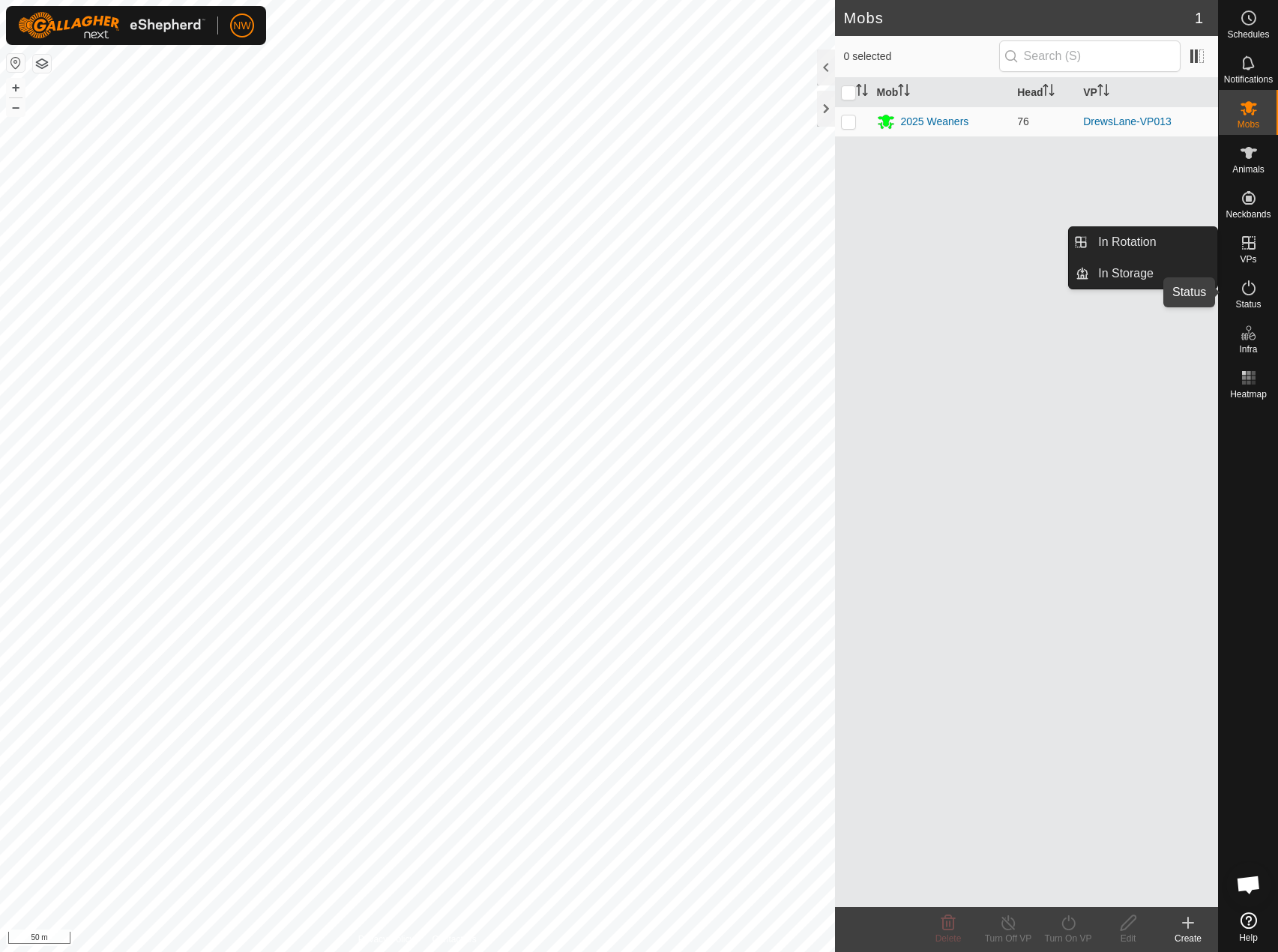
click at [1248, 288] on icon at bounding box center [1249, 288] width 18 height 18
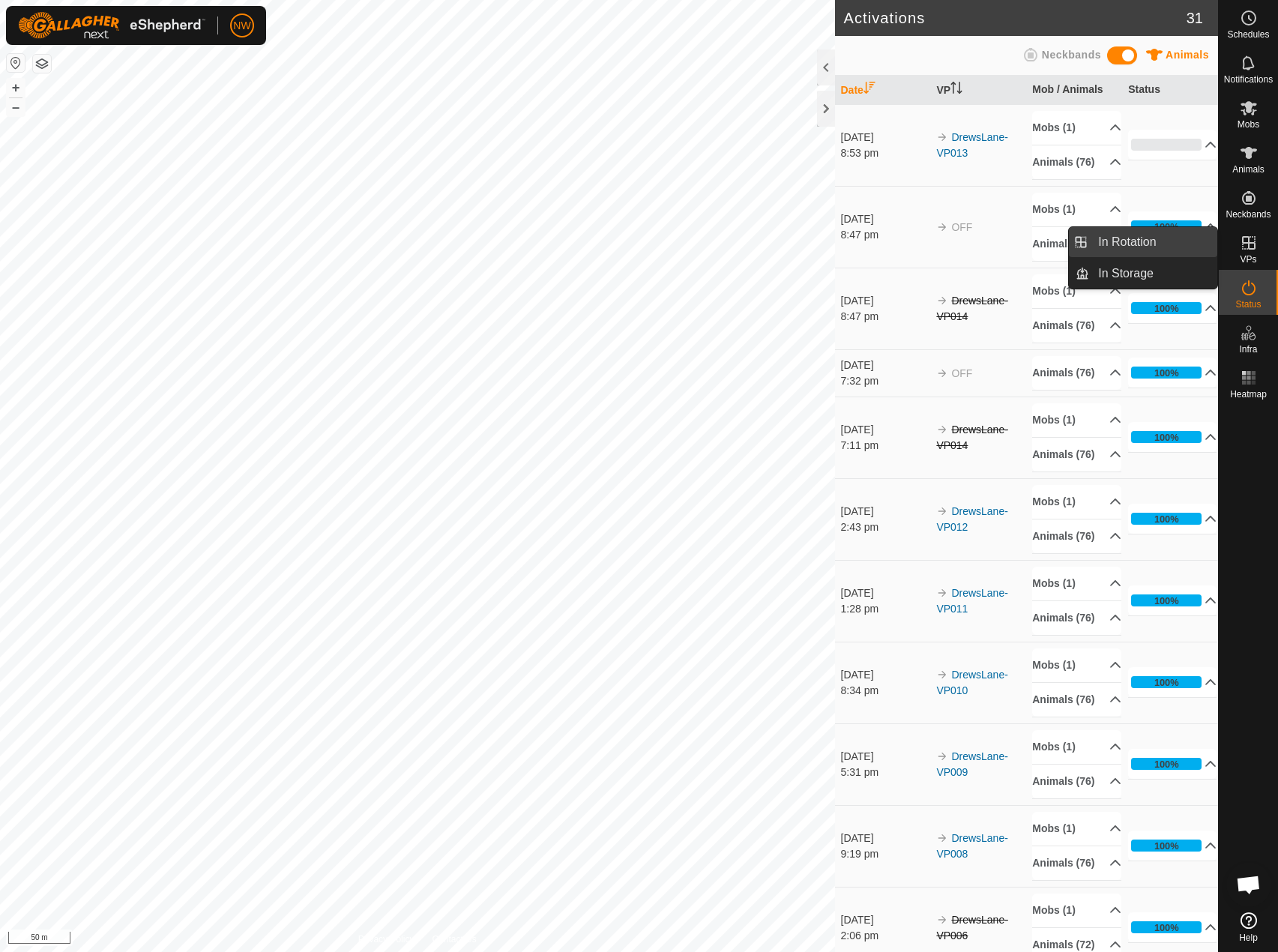
click at [1133, 247] on link "In Rotation" at bounding box center [1153, 242] width 128 height 30
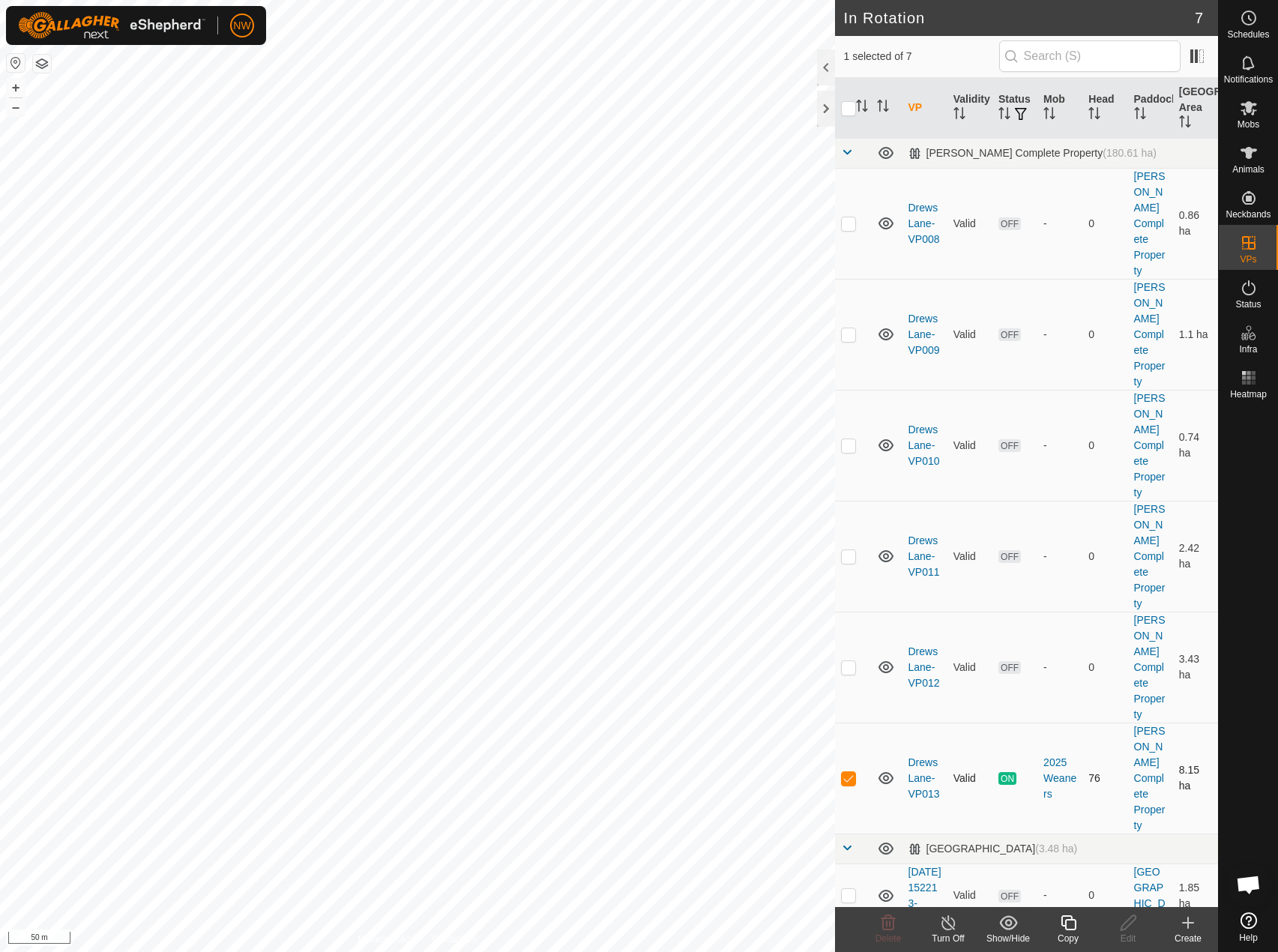
click at [887, 769] on icon at bounding box center [886, 778] width 18 height 18
click at [920, 756] on link "DrewsLane-VP013" at bounding box center [924, 777] width 32 height 43
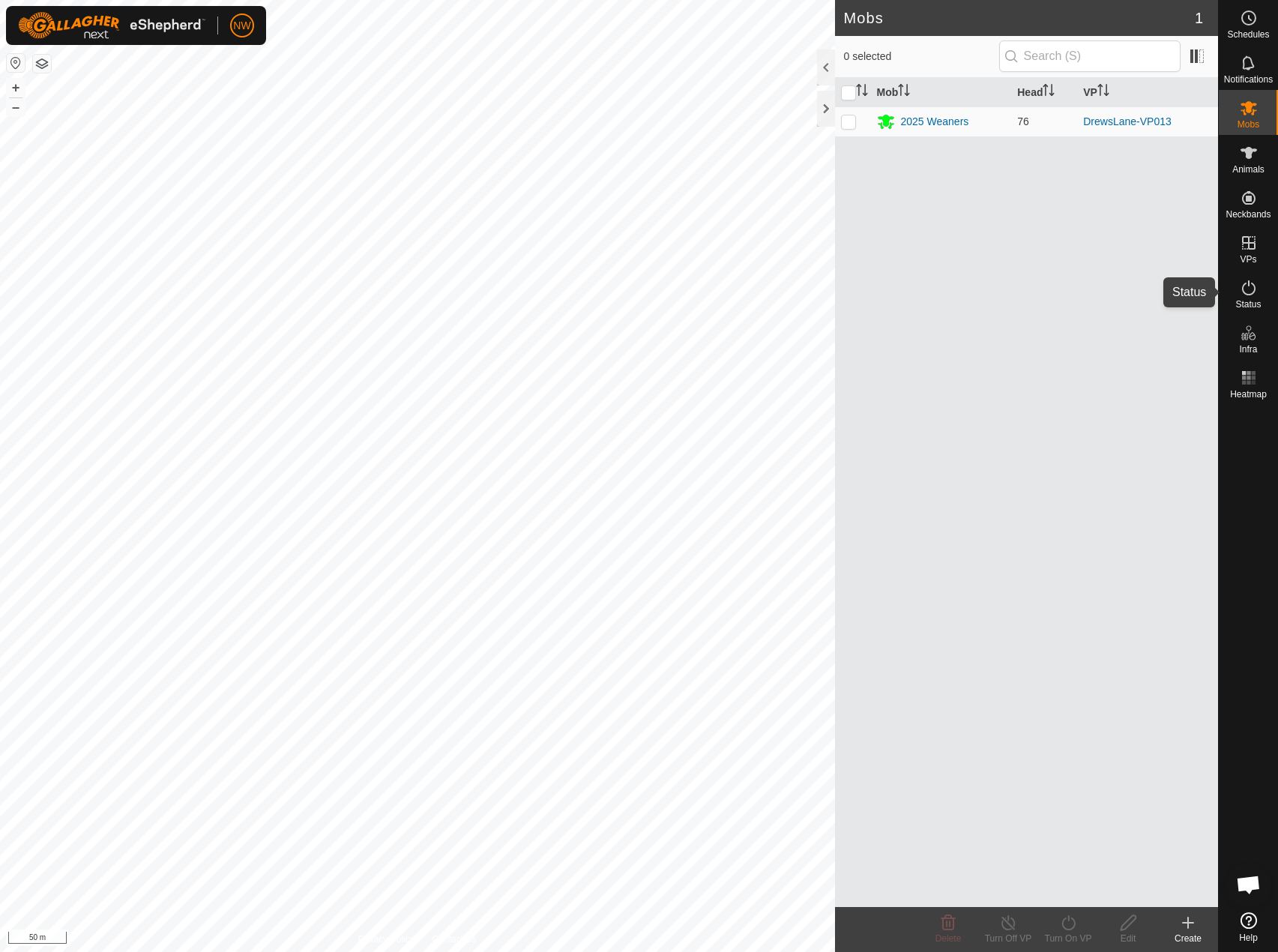
drag, startPoint x: 1260, startPoint y: 286, endPoint x: 1240, endPoint y: 287, distance: 20.0
click at [1260, 286] on es-activation-svg-icon at bounding box center [1249, 287] width 27 height 24
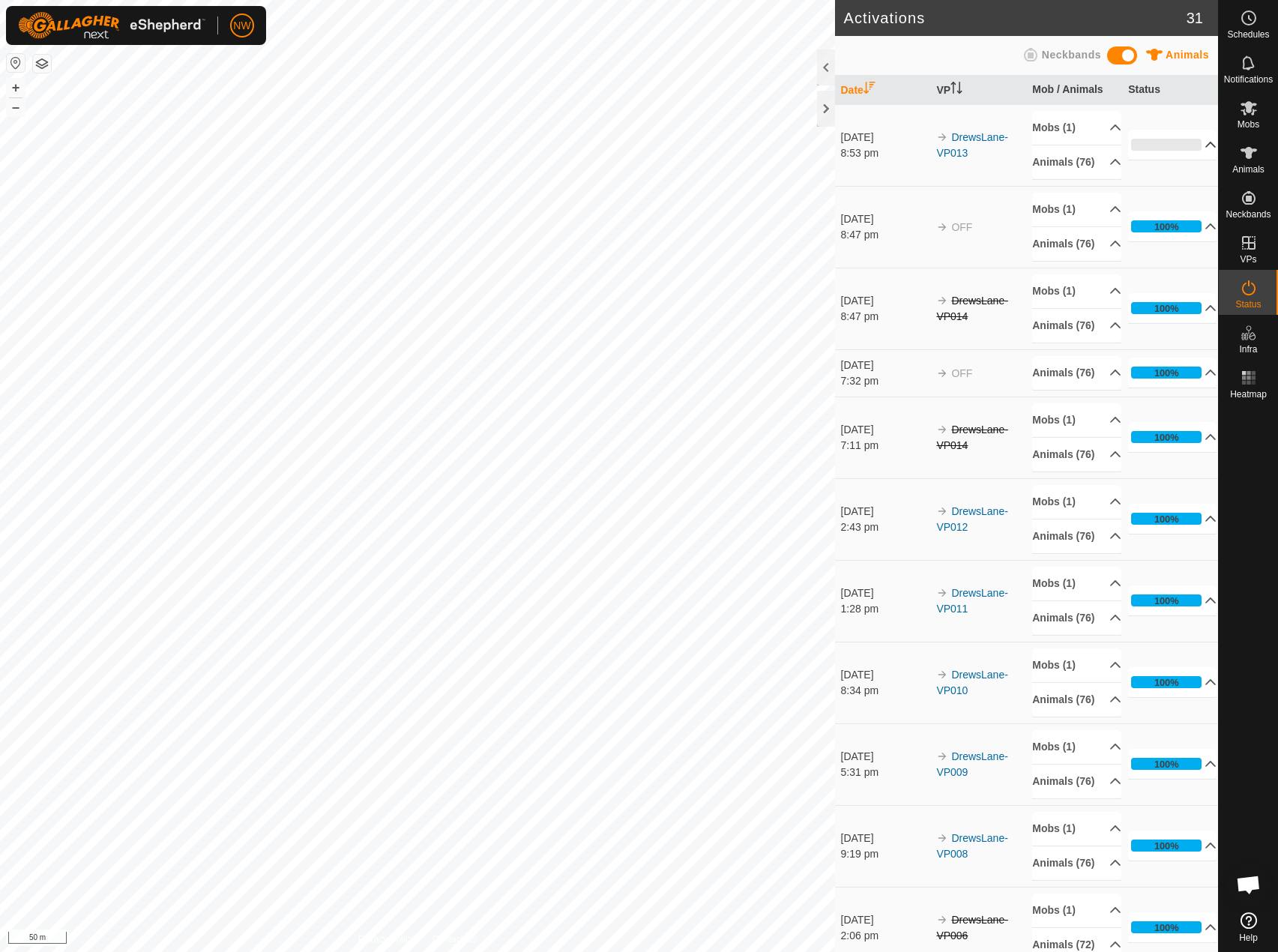
click at [1191, 155] on p-accordion-header "0%" at bounding box center [1173, 145] width 88 height 30
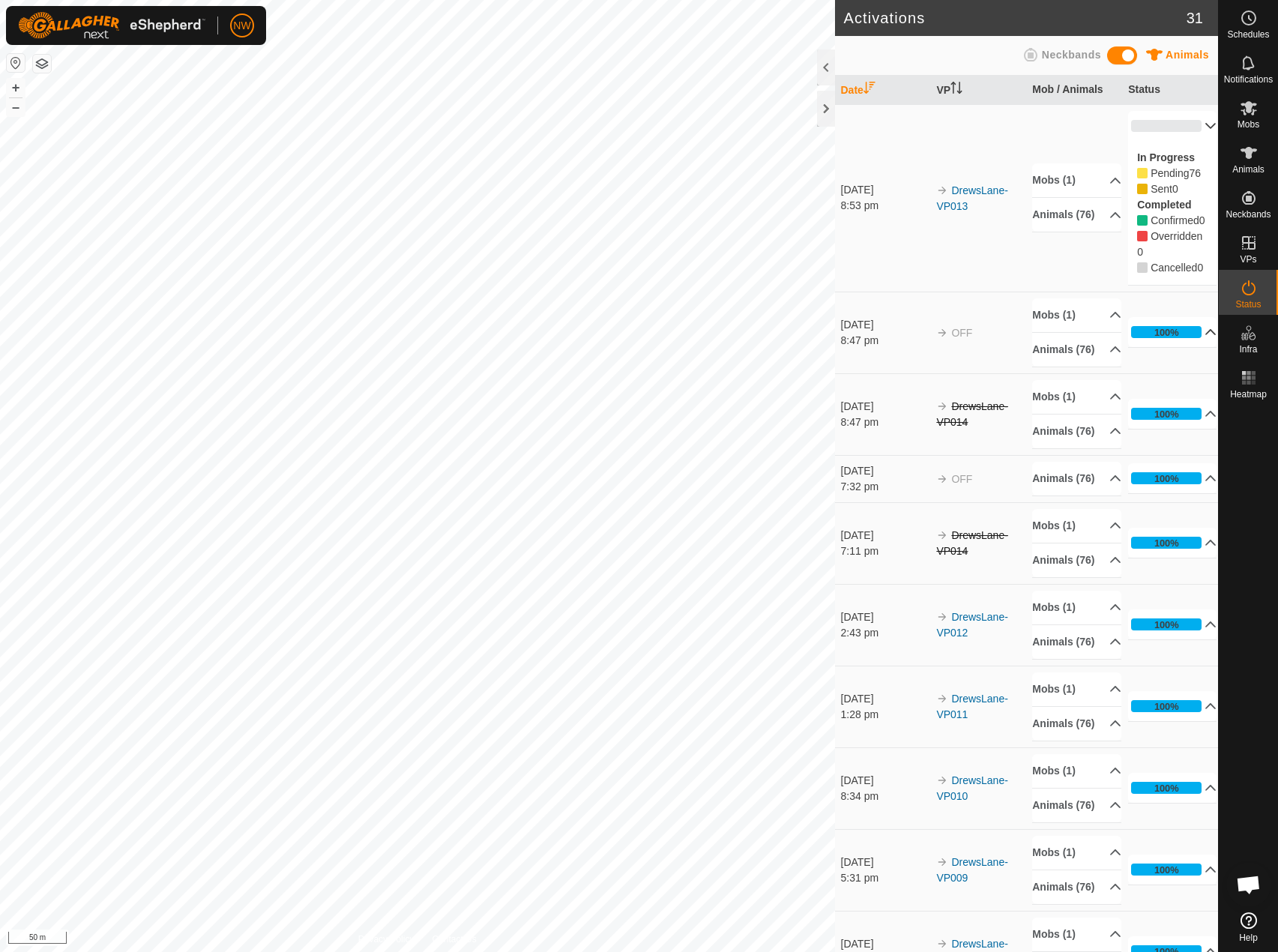
click at [1187, 347] on p-accordion-header "100%" at bounding box center [1173, 331] width 88 height 30
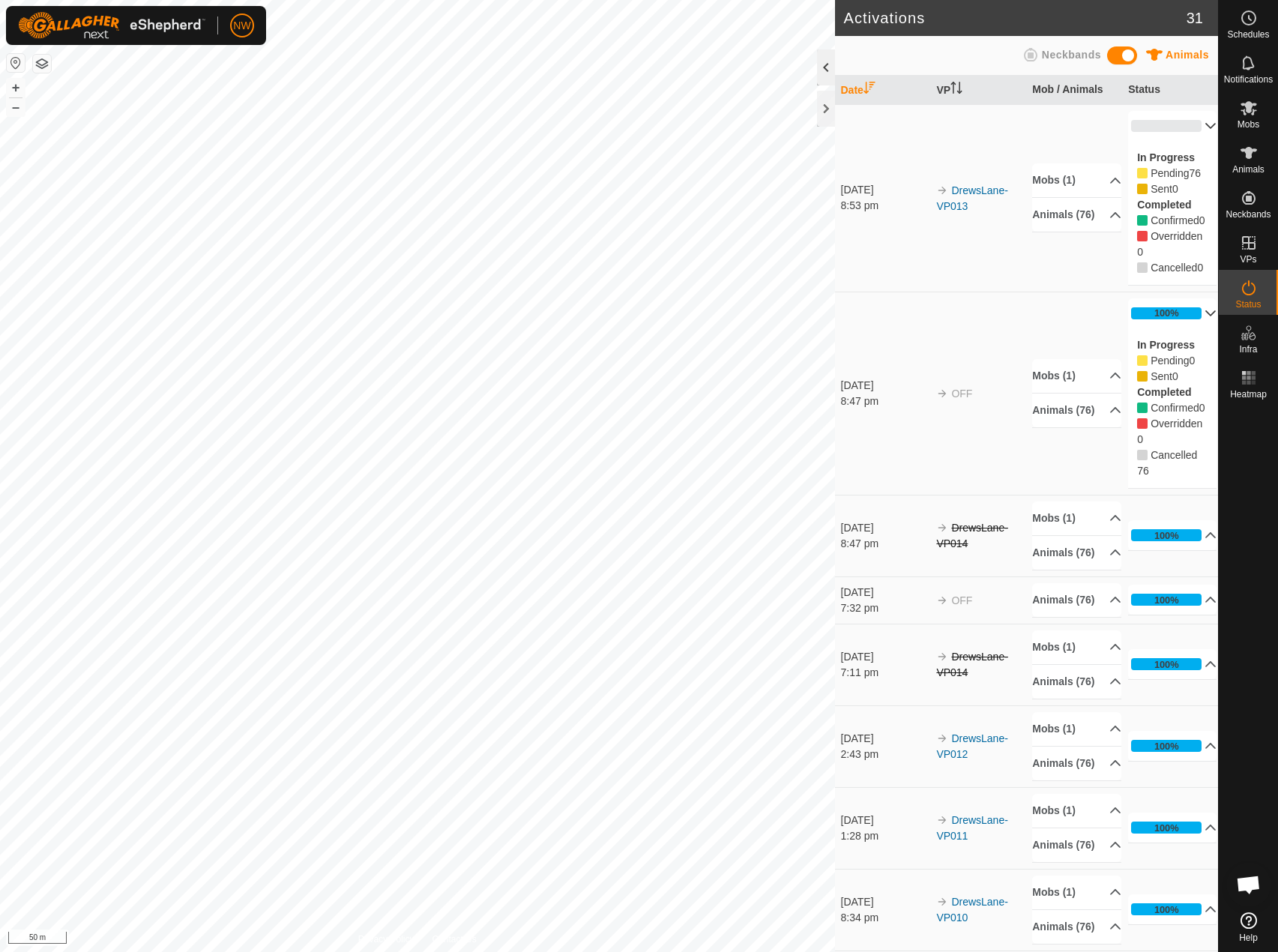
click at [829, 65] on div at bounding box center [826, 68] width 18 height 36
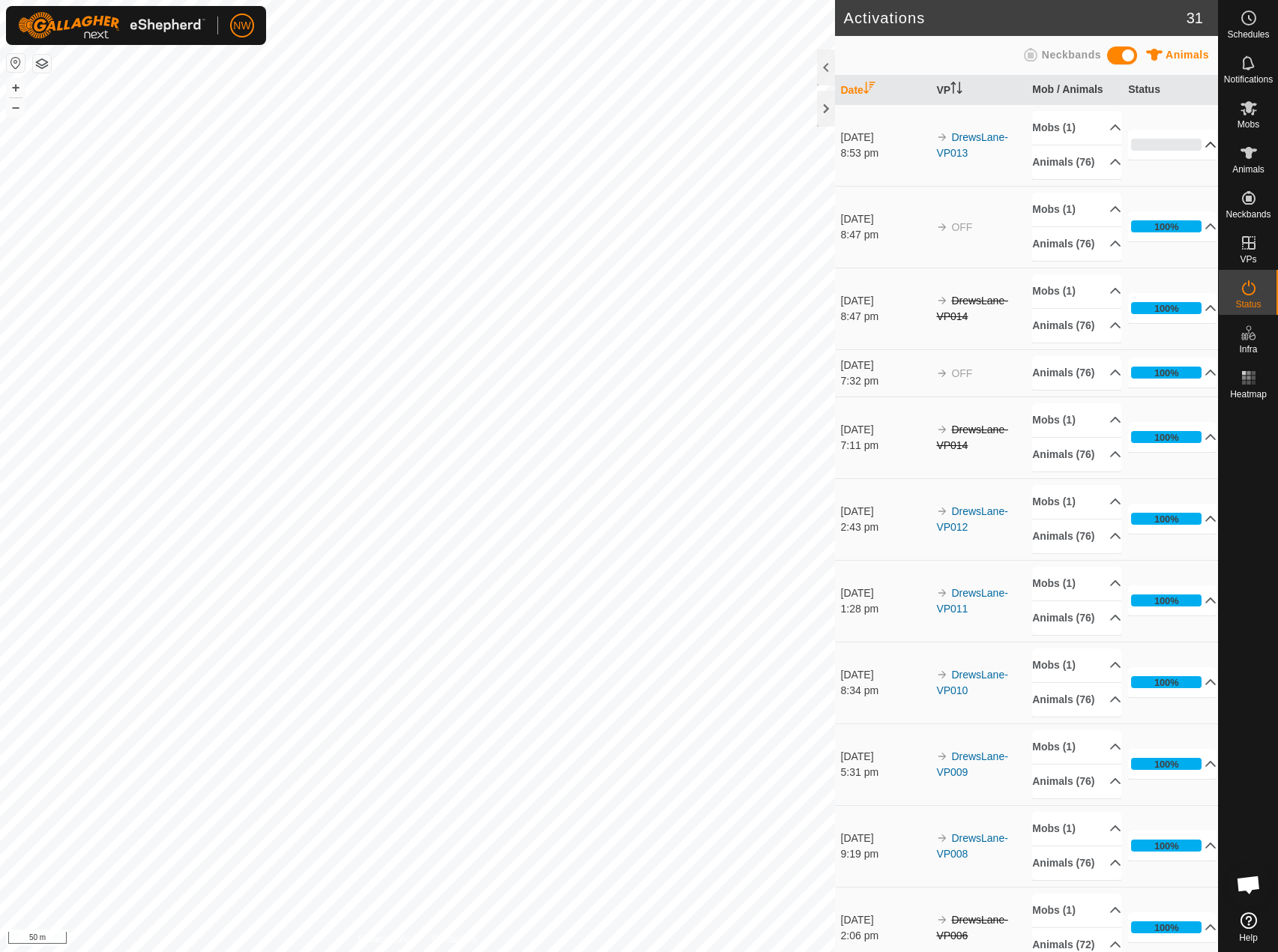
click at [1194, 153] on p-accordion-header "0%" at bounding box center [1173, 145] width 88 height 30
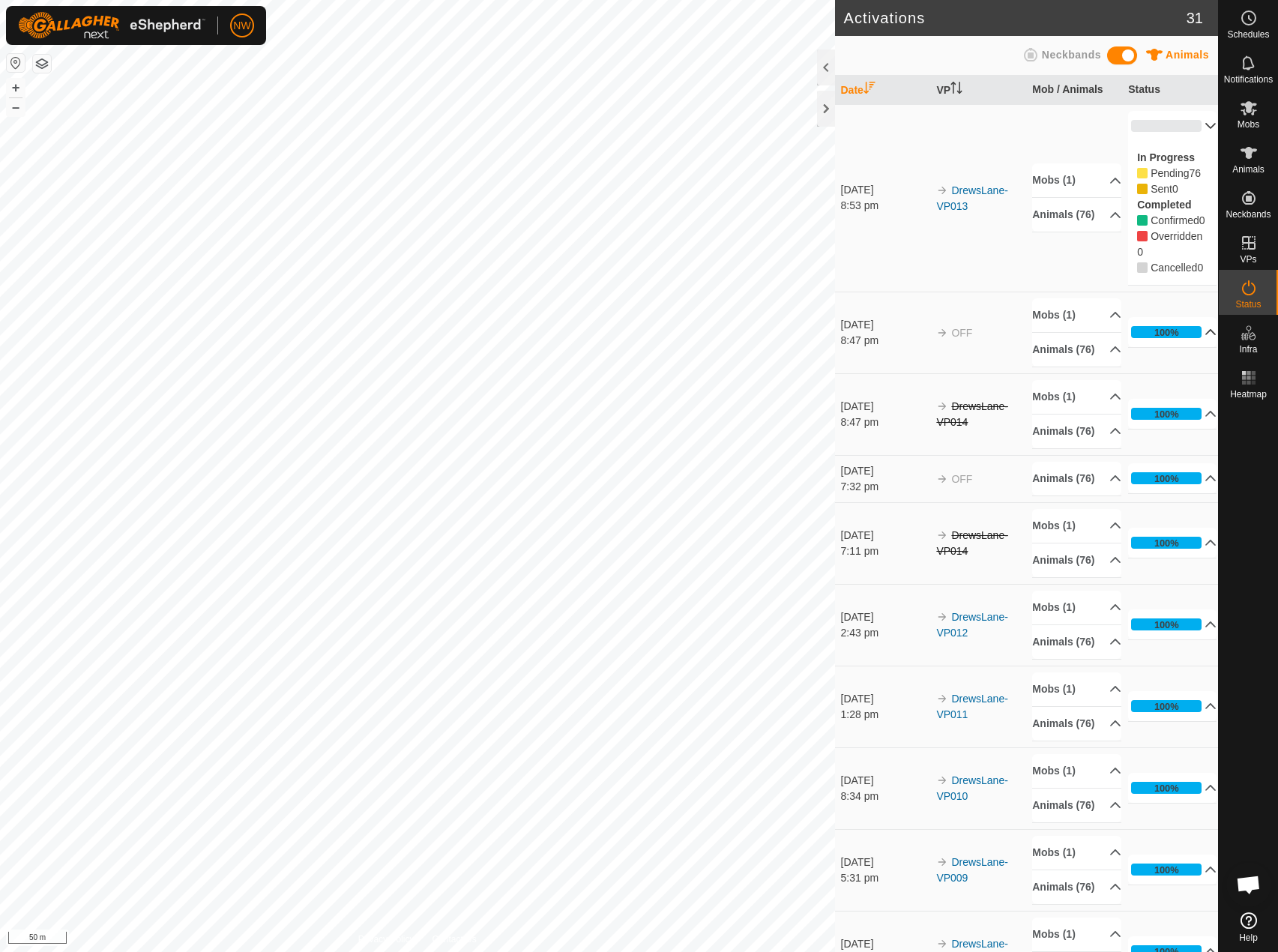
click at [1192, 347] on p-accordion-header "100%" at bounding box center [1173, 331] width 88 height 30
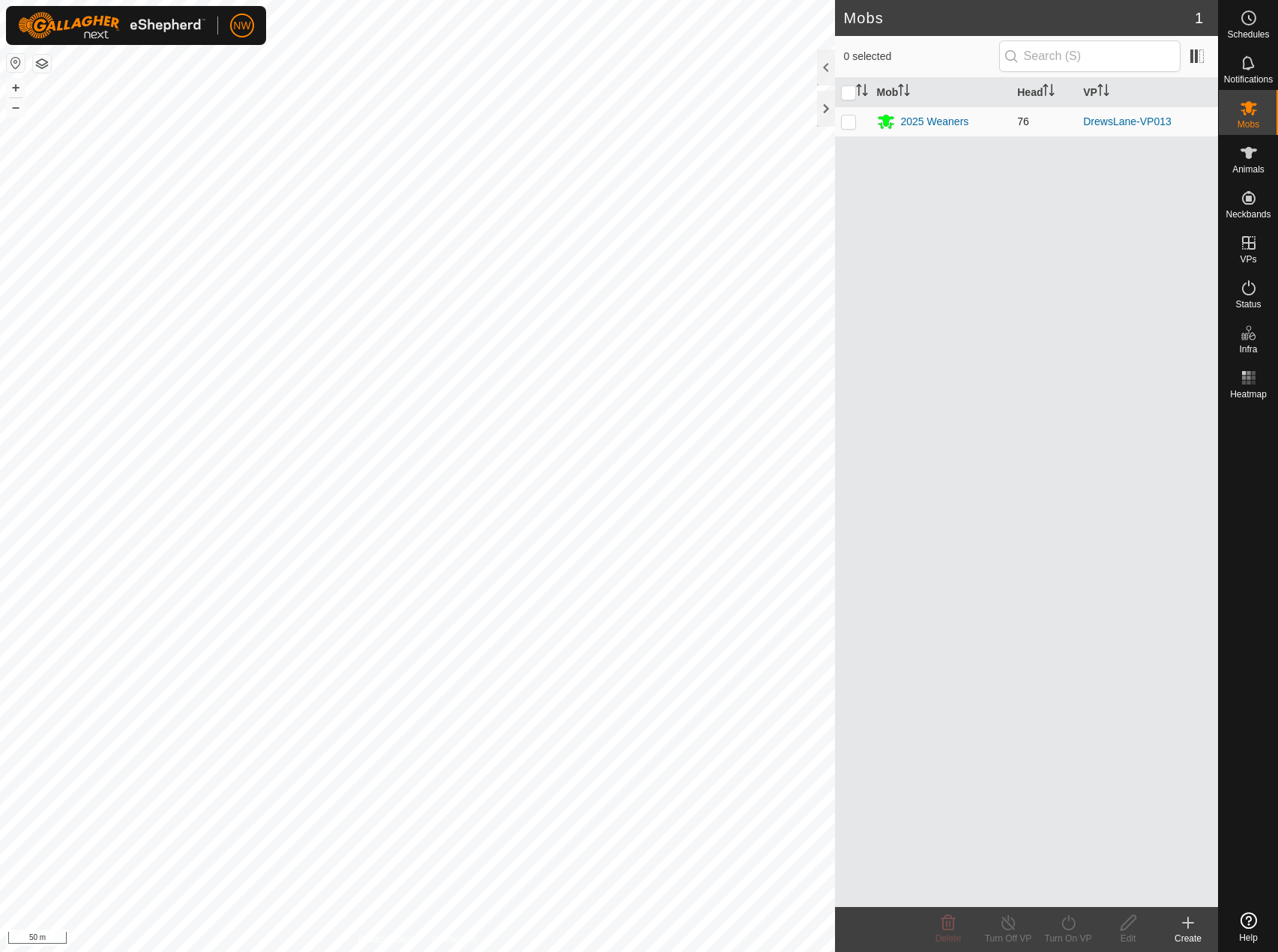
click at [853, 119] on p-checkbox at bounding box center [848, 121] width 15 height 12
checkbox input "true"
click at [1249, 288] on icon at bounding box center [1249, 288] width 18 height 18
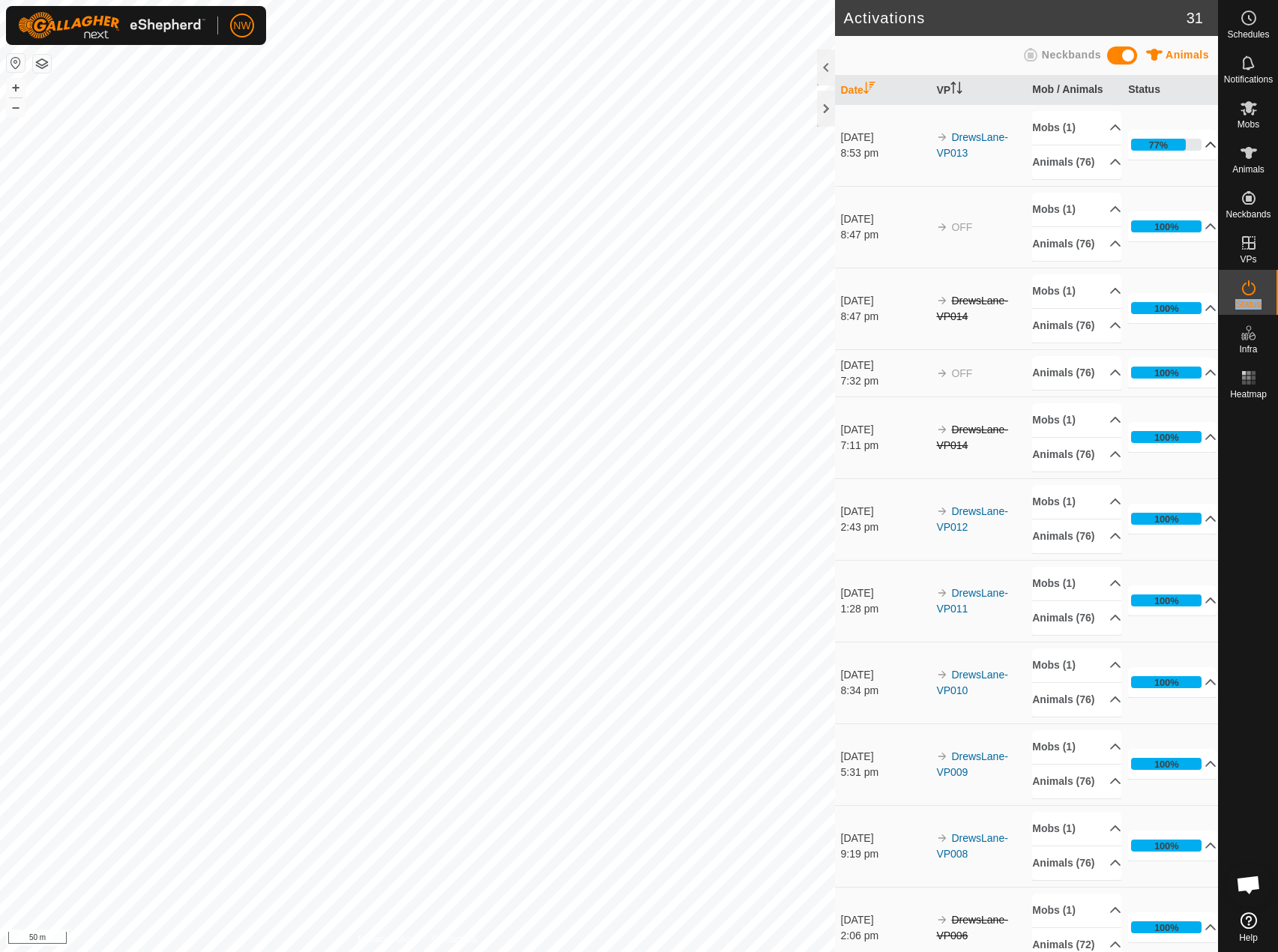
click at [1197, 151] on p-accordion-header "77%" at bounding box center [1173, 145] width 88 height 30
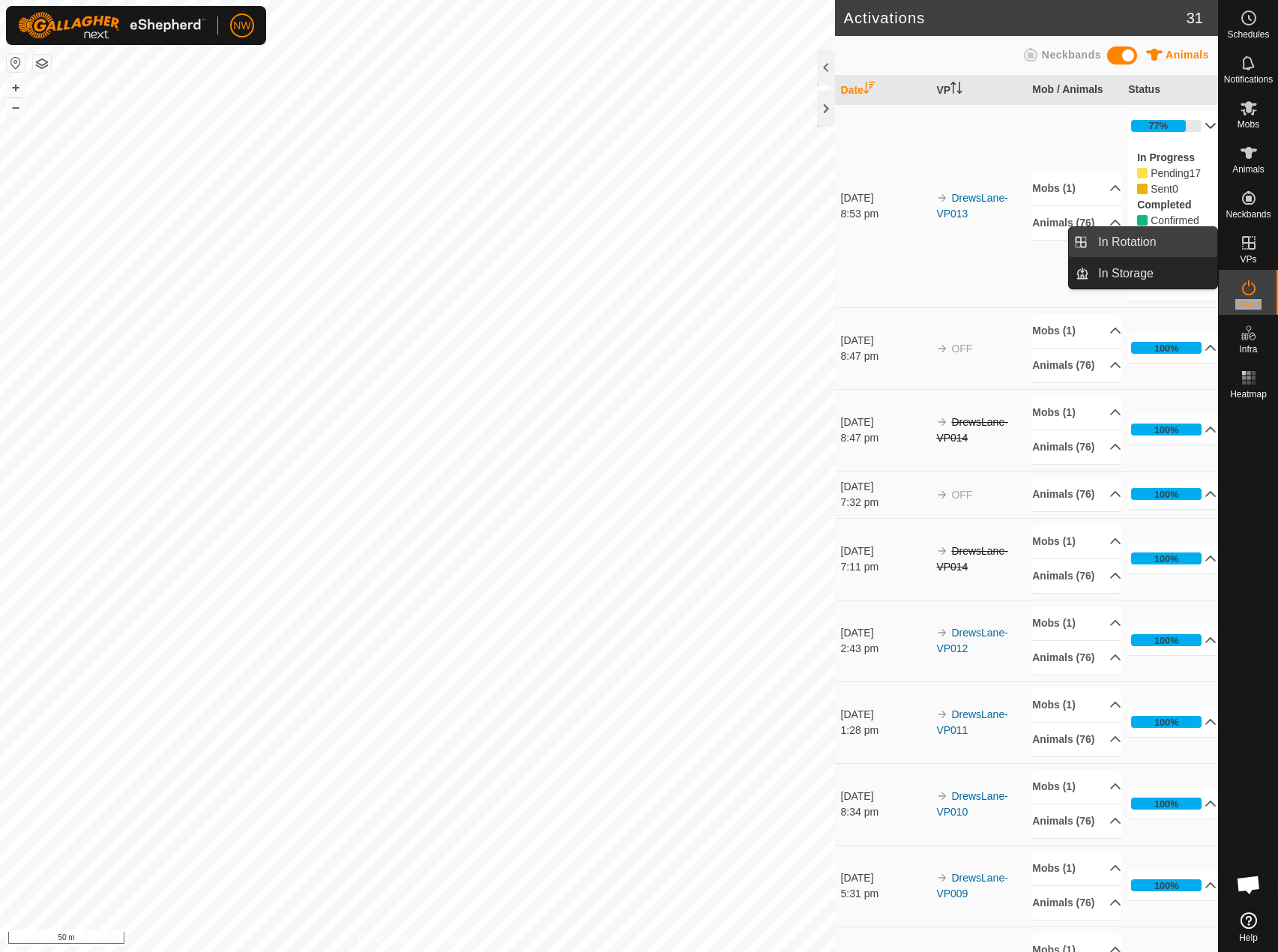
click at [1164, 242] on link "In Rotation" at bounding box center [1153, 242] width 128 height 30
